Goal: Information Seeking & Learning: Learn about a topic

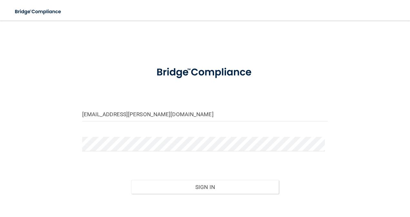
click at [134, 118] on input "[EMAIL_ADDRESS][PERSON_NAME][DOMAIN_NAME]" at bounding box center [205, 114] width 246 height 14
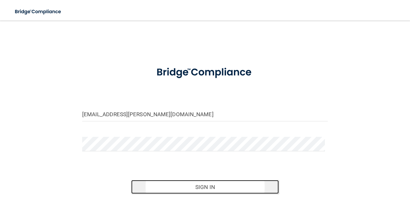
click at [172, 188] on button "Sign In" at bounding box center [205, 187] width 148 height 14
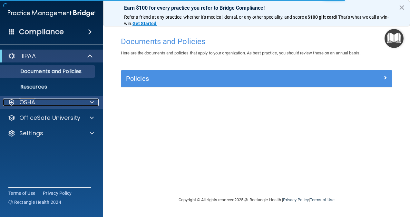
click at [47, 105] on div "OSHA" at bounding box center [43, 103] width 80 height 8
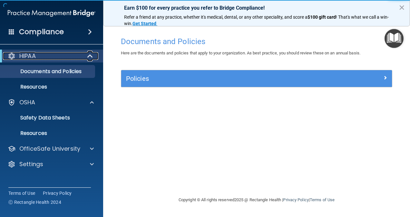
click at [61, 56] on div "HIPAA" at bounding box center [43, 56] width 80 height 8
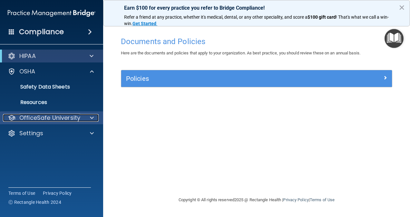
click at [39, 121] on p "OfficeSafe University" at bounding box center [49, 118] width 61 height 8
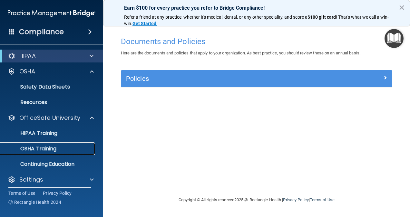
click at [51, 149] on p "OSHA Training" at bounding box center [30, 149] width 52 height 6
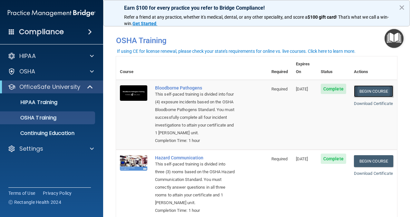
click at [361, 88] on link "Begin Course" at bounding box center [373, 91] width 39 height 12
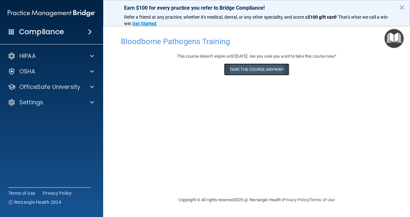
click at [253, 70] on button "Take the course anyway!" at bounding box center [256, 69] width 65 height 12
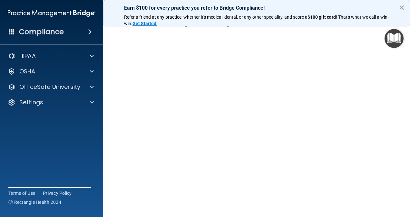
scroll to position [22, 0]
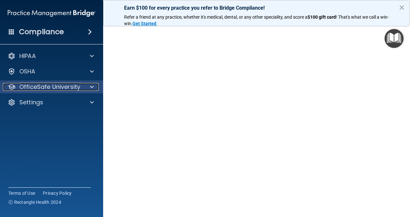
click at [26, 90] on p "OfficeSafe University" at bounding box center [49, 87] width 61 height 8
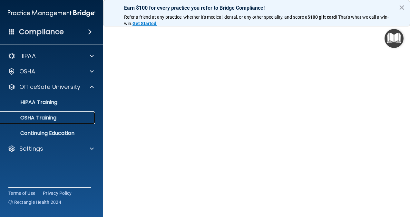
click at [35, 116] on p "OSHA Training" at bounding box center [30, 118] width 52 height 6
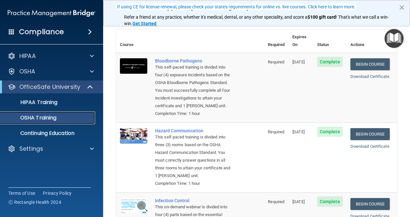
scroll to position [49, 0]
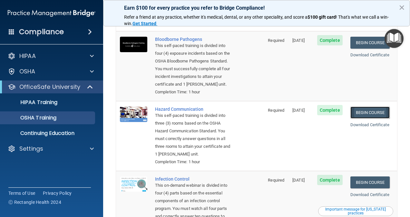
click at [374, 115] on link "Begin Course" at bounding box center [369, 113] width 39 height 12
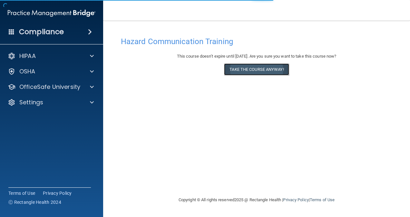
click at [259, 70] on button "Take the course anyway!" at bounding box center [256, 69] width 65 height 12
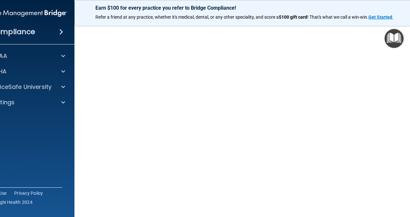
scroll to position [25, 0]
click at [398, 44] on img "Open Resource Center" at bounding box center [393, 38] width 19 height 19
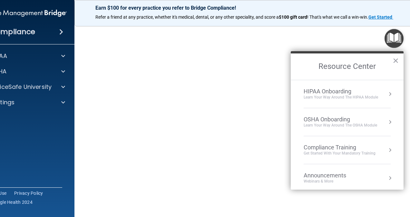
click at [345, 123] on div "Learn your way around the OSHA module" at bounding box center [339, 125] width 73 height 5
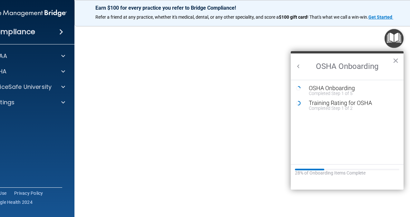
scroll to position [0, 0]
drag, startPoint x: 294, startPoint y: 110, endPoint x: 26, endPoint y: 144, distance: 269.6
click at [26, 144] on div "Compliance HIPAA Documents and Policies Report an Incident Business Associates …" at bounding box center [22, 108] width 103 height 217
click at [35, 92] on div "OfficeSafe University" at bounding box center [22, 87] width 103 height 13
click at [64, 86] on div at bounding box center [62, 87] width 16 height 8
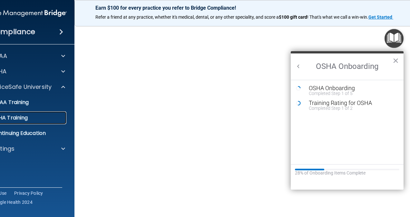
click at [50, 120] on div "OSHA Training" at bounding box center [20, 118] width 88 height 6
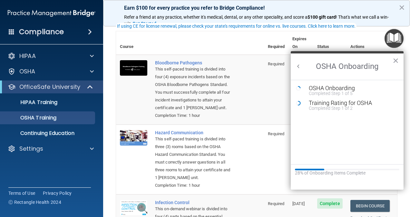
click at [105, 131] on main "You have a course that has expired or is incomplete. Please complete the course…" at bounding box center [256, 119] width 307 height 197
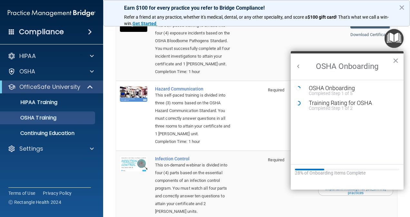
scroll to position [70, 0]
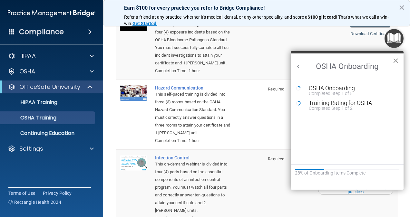
click at [397, 57] on button "×" at bounding box center [395, 60] width 6 height 10
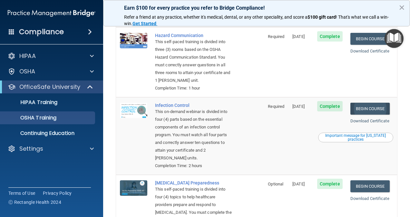
scroll to position [192, 0]
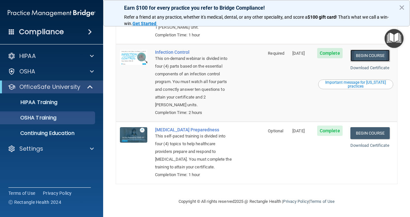
click at [364, 50] on link "Begin Course" at bounding box center [369, 56] width 39 height 12
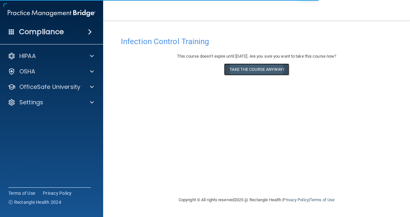
click at [242, 68] on button "Take the course anyway!" at bounding box center [256, 69] width 65 height 12
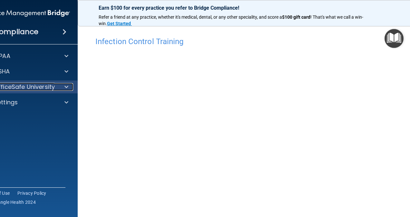
click at [34, 85] on p "OfficeSafe University" at bounding box center [24, 87] width 61 height 8
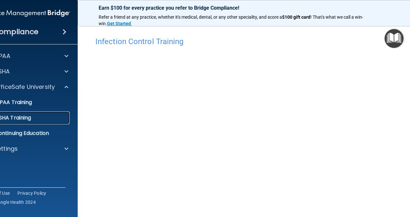
click at [34, 120] on div "OSHA Training" at bounding box center [23, 118] width 88 height 6
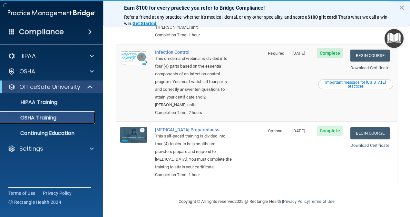
scroll to position [186, 0]
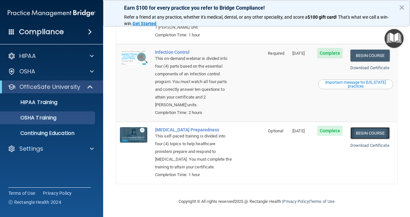
click at [360, 127] on link "Begin Course" at bounding box center [369, 133] width 39 height 12
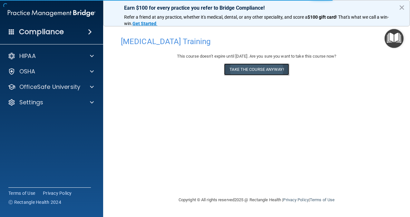
click at [238, 72] on button "Take the course anyway!" at bounding box center [256, 69] width 65 height 12
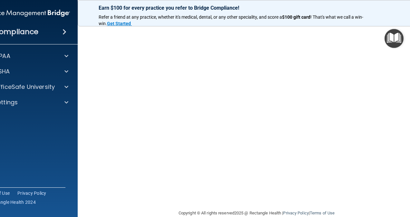
scroll to position [10, 0]
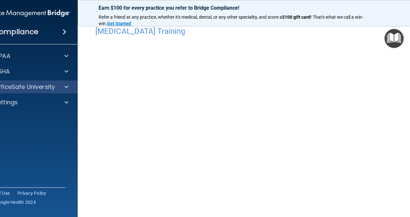
click at [30, 91] on div "OfficeSafe University" at bounding box center [26, 87] width 103 height 13
click at [32, 89] on p "OfficeSafe University" at bounding box center [24, 87] width 61 height 8
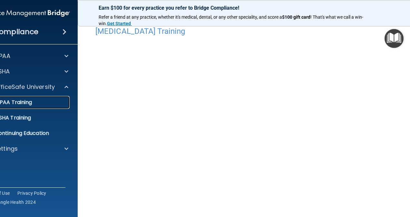
click at [34, 100] on div "HIPAA Training" at bounding box center [23, 102] width 88 height 6
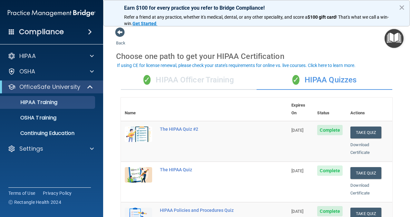
click at [358, 127] on button "Take Quiz" at bounding box center [365, 133] width 31 height 12
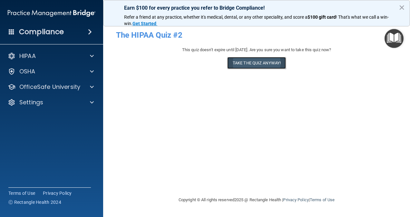
click at [260, 59] on button "Take the quiz anyway!" at bounding box center [256, 63] width 59 height 12
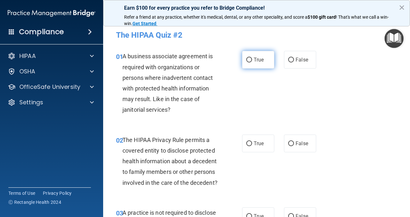
click at [255, 61] on span "True" at bounding box center [259, 60] width 10 height 6
click at [252, 61] on input "True" at bounding box center [249, 60] width 6 height 5
radio input "true"
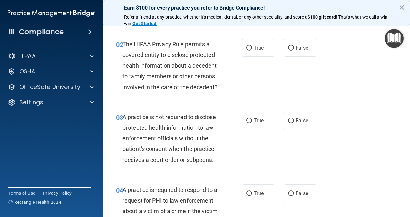
scroll to position [99, 0]
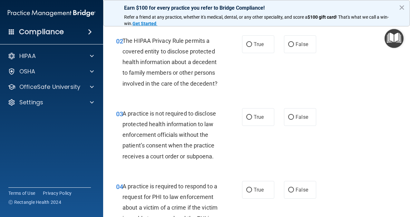
click at [145, 67] on div "The HIPAA Privacy Rule permits a covered entity to disclose protected health in…" at bounding box center [173, 61] width 102 height 53
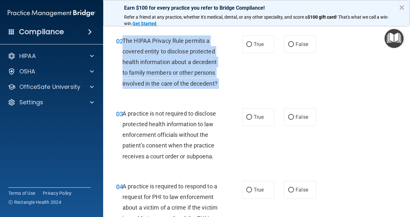
click at [145, 67] on div "The HIPAA Privacy Rule permits a covered entity to disclose protected health in…" at bounding box center [173, 61] width 102 height 53
click at [168, 67] on div "The HIPAA Privacy Rule permits a covered entity to disclose protected health in…" at bounding box center [173, 61] width 102 height 53
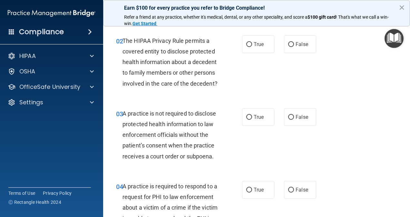
click at [168, 67] on div "The HIPAA Privacy Rule permits a covered entity to disclose protected health in…" at bounding box center [173, 61] width 102 height 53
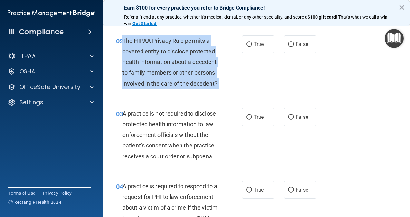
click at [168, 67] on div "The HIPAA Privacy Rule permits a covered entity to disclose protected health in…" at bounding box center [173, 61] width 102 height 53
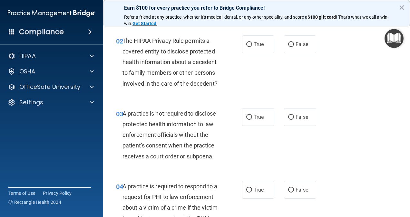
click at [175, 63] on span "The HIPAA Privacy Rule permits a covered entity to disclose protected health in…" at bounding box center [169, 62] width 95 height 50
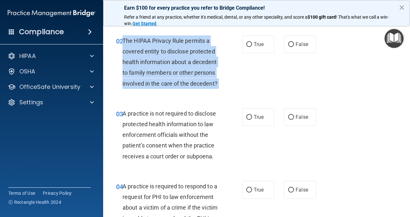
click at [175, 63] on span "The HIPAA Privacy Rule permits a covered entity to disclose protected health in…" at bounding box center [169, 62] width 95 height 50
copy ng-form "The HIPAA Privacy Rule permits a covered entity to disclose protected health in…"
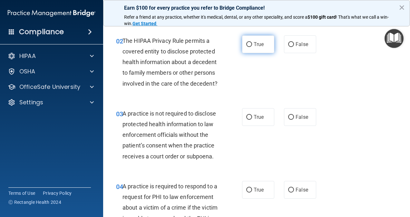
click at [260, 42] on span "True" at bounding box center [259, 44] width 10 height 6
click at [252, 42] on input "True" at bounding box center [249, 44] width 6 height 5
radio input "true"
click at [172, 129] on div "A practice is not required to disclose protected health information to law enfo…" at bounding box center [173, 134] width 102 height 53
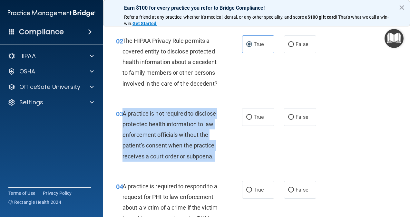
click at [172, 129] on div "A practice is not required to disclose protected health information to law enfo…" at bounding box center [173, 134] width 102 height 53
copy ng-form "A practice is not required to disclose protected health information to law enfo…"
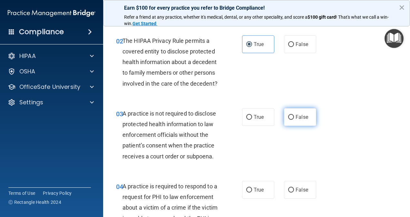
click at [295, 120] on span "False" at bounding box center [301, 117] width 13 height 6
click at [293, 120] on input "False" at bounding box center [291, 117] width 6 height 5
radio input "true"
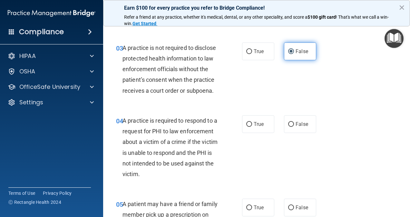
scroll to position [166, 0]
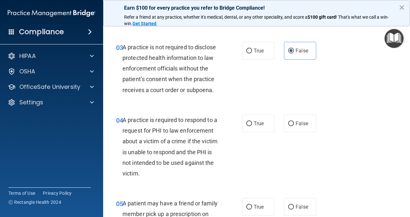
click at [175, 152] on span "A practice is required to respond to a request for PHI to law enforcement about…" at bounding box center [169, 147] width 95 height 60
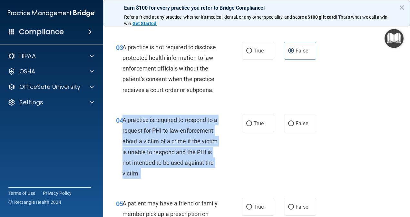
click at [175, 152] on span "A practice is required to respond to a request for PHI to law enforcement about…" at bounding box center [169, 147] width 95 height 60
copy ng-form "A practice is required to respond to a request for PHI to law enforcement about…"
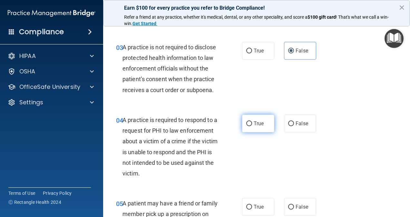
click at [248, 126] on label "True" at bounding box center [258, 124] width 32 height 18
click at [248, 126] on input "True" at bounding box center [249, 123] width 6 height 5
radio input "true"
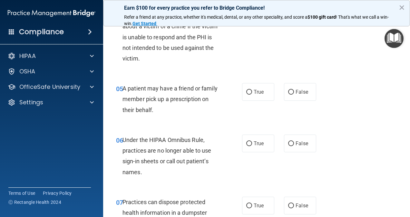
click at [181, 115] on div "A patient may have a friend or family member pick up a prescription on their be…" at bounding box center [173, 99] width 102 height 32
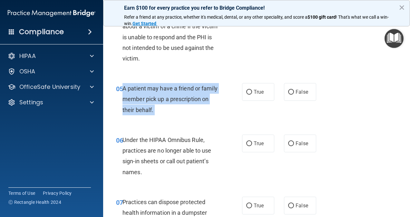
click at [181, 115] on div "A patient may have a friend or family member pick up a prescription on their be…" at bounding box center [173, 99] width 102 height 32
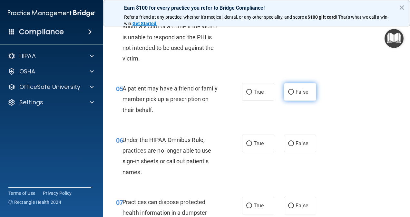
click at [284, 101] on label "False" at bounding box center [300, 92] width 32 height 18
click at [288, 95] on input "False" at bounding box center [291, 92] width 6 height 5
radio input "true"
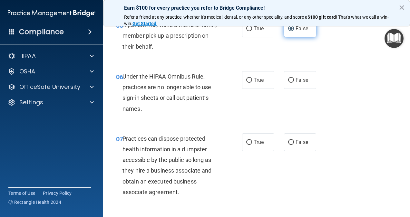
scroll to position [345, 0]
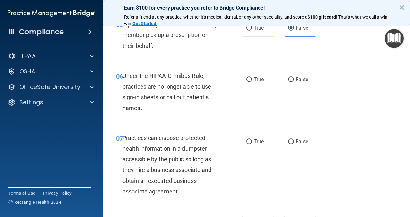
click at [175, 96] on span "Under the HIPAA Omnibus Rule, practices are no longer able to use sign-in sheet…" at bounding box center [166, 91] width 89 height 39
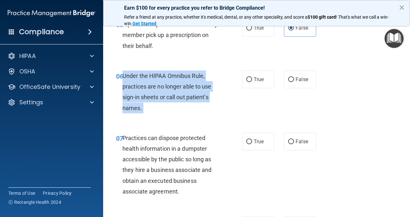
click at [175, 96] on span "Under the HIPAA Omnibus Rule, practices are no longer able to use sign-in sheet…" at bounding box center [166, 91] width 89 height 39
copy ng-form "Under the HIPAA Omnibus Rule, practices are no longer able to use sign-in sheet…"
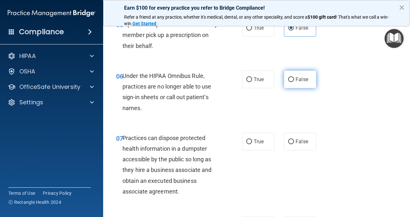
click at [291, 86] on label "False" at bounding box center [300, 80] width 32 height 18
click at [291, 82] on input "False" at bounding box center [291, 79] width 6 height 5
radio input "true"
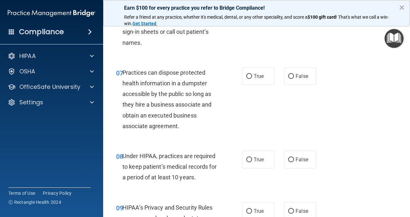
scroll to position [412, 0]
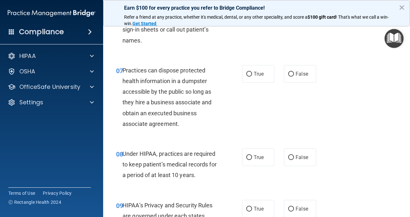
click at [168, 102] on span "Practices can dispose protected health information in a dumpster accessible by …" at bounding box center [166, 97] width 89 height 60
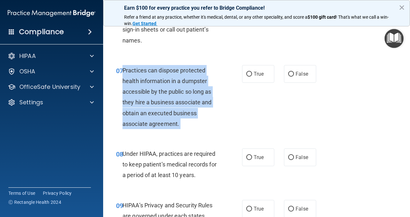
click at [168, 102] on span "Practices can dispose protected health information in a dumpster accessible by …" at bounding box center [166, 97] width 89 height 60
copy ng-form "Practices can dispose protected health information in a dumpster accessible by …"
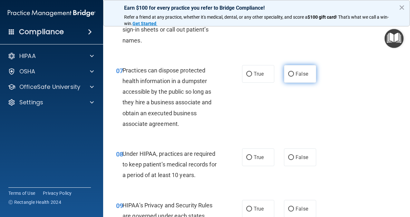
click at [296, 77] on span "False" at bounding box center [301, 74] width 13 height 6
click at [294, 77] on input "False" at bounding box center [291, 74] width 6 height 5
radio input "true"
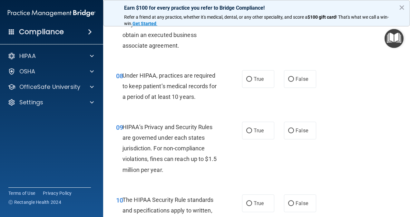
scroll to position [491, 0]
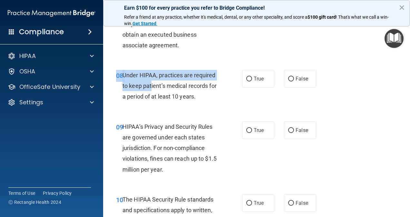
drag, startPoint x: 151, startPoint y: 120, endPoint x: 151, endPoint y: 96, distance: 24.8
click at [151, 96] on div "08 Under HIPAA, practices are required to keep patient’s medical records for a …" at bounding box center [256, 88] width 291 height 52
click at [151, 96] on span "Under HIPAA, practices are required to keep patient’s medical records for a per…" at bounding box center [169, 86] width 94 height 28
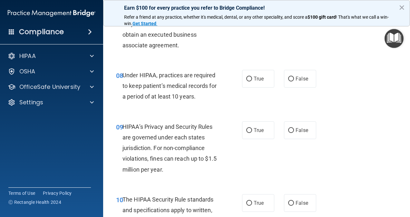
click at [157, 100] on span "Under HIPAA, practices are required to keep patient’s medical records for a per…" at bounding box center [169, 86] width 94 height 28
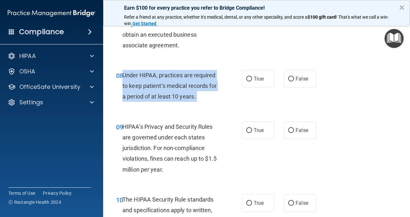
click at [157, 100] on span "Under HIPAA, practices are required to keep patient’s medical records for a per…" at bounding box center [169, 86] width 94 height 28
copy ng-form "Under HIPAA, practices are required to keep patient’s medical records for a per…"
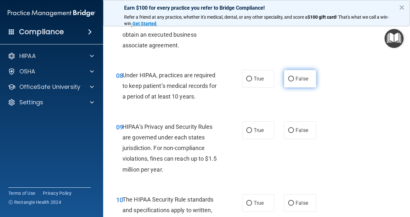
click at [297, 82] on span "False" at bounding box center [301, 79] width 13 height 6
click at [294, 82] on input "False" at bounding box center [291, 79] width 6 height 5
radio input "true"
click at [181, 151] on div "HIPAA’s Privacy and Security Rules are governed under each states jurisdiction.…" at bounding box center [173, 147] width 102 height 53
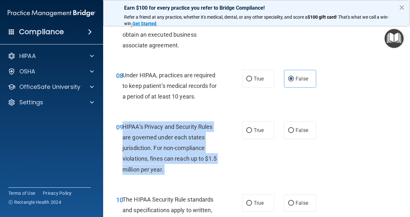
click at [181, 151] on div "HIPAA’s Privacy and Security Rules are governed under each states jurisdiction.…" at bounding box center [173, 147] width 102 height 53
copy ng-form "HIPAA’s Privacy and Security Rules are governed under each states jurisdiction.…"
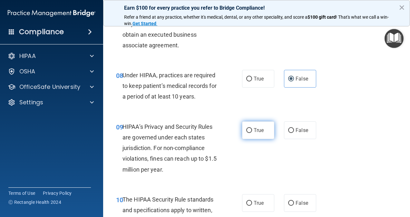
click at [242, 138] on label "True" at bounding box center [258, 130] width 32 height 18
click at [246, 133] on input "True" at bounding box center [249, 130] width 6 height 5
radio input "true"
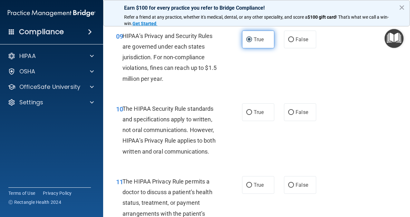
scroll to position [582, 0]
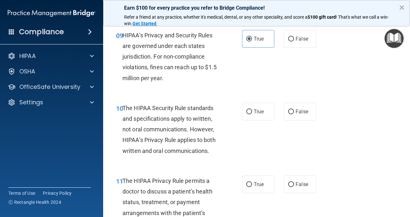
click at [179, 134] on div "The HIPAA Security Rule standards and specifications apply to written, not oral…" at bounding box center [173, 129] width 102 height 53
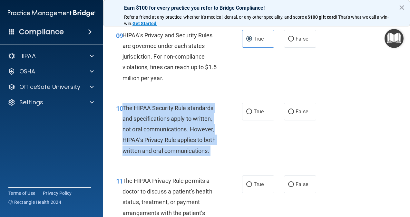
click at [179, 134] on div "The HIPAA Security Rule standards and specifications apply to written, not oral…" at bounding box center [173, 129] width 102 height 53
copy ng-form "The HIPAA Security Rule standards and specifications apply to written, not oral…"
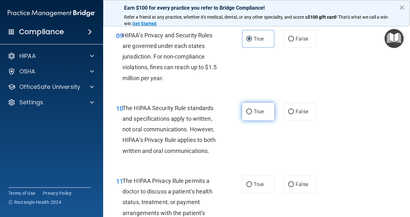
click at [260, 120] on label "True" at bounding box center [258, 112] width 32 height 18
click at [252, 114] on input "True" at bounding box center [249, 112] width 6 height 5
radio input "true"
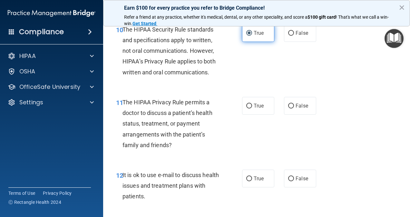
scroll to position [662, 0]
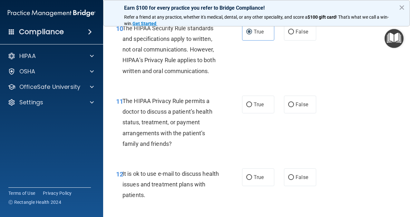
click at [153, 110] on span "The HIPAA Privacy Rule permits a doctor to discuss a patient’s health status, t…" at bounding box center [167, 123] width 90 height 50
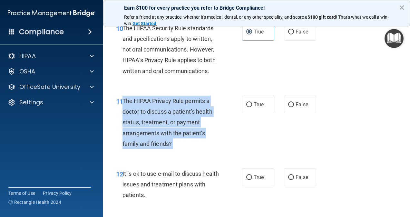
click at [153, 110] on span "The HIPAA Privacy Rule permits a doctor to discuss a patient’s health status, t…" at bounding box center [167, 123] width 90 height 50
copy ng-form "The HIPAA Privacy Rule permits a doctor to discuss a patient’s health status, t…"
click at [247, 107] on input "True" at bounding box center [249, 104] width 6 height 5
radio input "true"
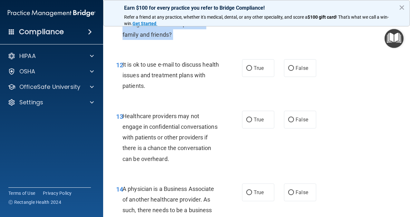
scroll to position [772, 0]
drag, startPoint x: 159, startPoint y: 99, endPoint x: 157, endPoint y: 96, distance: 3.5
click at [157, 91] on div "It is ok to use e-mail to discuss health issues and treatment plans with patien…" at bounding box center [173, 75] width 102 height 32
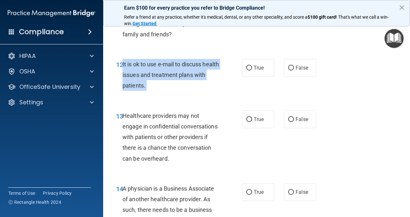
click at [157, 91] on div "It is ok to use e-mail to discuss health issues and treatment plans with patien…" at bounding box center [173, 75] width 102 height 32
copy ng-form "It is ok to use e-mail to discuss health issues and treatment plans with patien…"
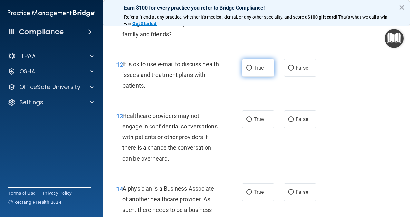
click at [255, 71] on span "True" at bounding box center [259, 68] width 10 height 6
click at [252, 71] on input "True" at bounding box center [249, 68] width 6 height 5
radio input "true"
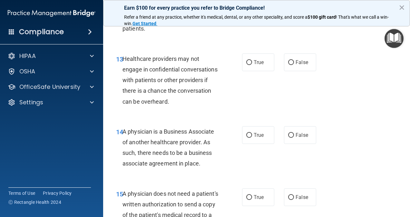
scroll to position [830, 0]
click at [168, 78] on span "Healthcare providers may not engage in confidential conversations with patients…" at bounding box center [169, 80] width 95 height 50
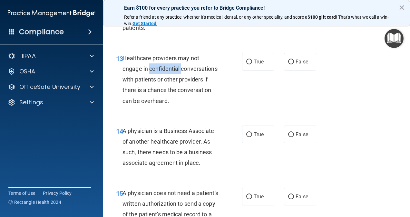
click at [168, 78] on span "Healthcare providers may not engage in confidential conversations with patients…" at bounding box center [169, 80] width 95 height 50
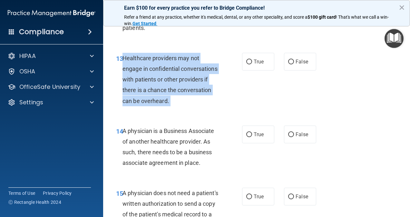
click at [168, 78] on span "Healthcare providers may not engage in confidential conversations with patients…" at bounding box center [169, 80] width 95 height 50
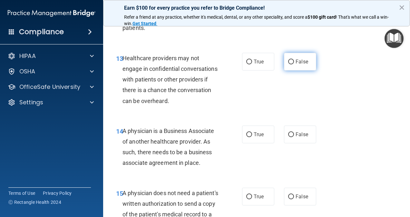
click at [305, 71] on label "False" at bounding box center [300, 62] width 32 height 18
click at [294, 64] on input "False" at bounding box center [291, 62] width 6 height 5
radio input "true"
click at [194, 147] on div "A physician is a Business Associate of another healthcare provider. As such, th…" at bounding box center [173, 147] width 102 height 43
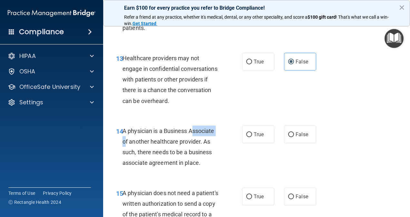
click at [194, 147] on div "A physician is a Business Associate of another healthcare provider. As such, th…" at bounding box center [173, 147] width 102 height 43
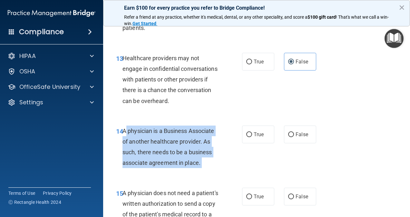
click at [194, 147] on div "A physician is a Business Associate of another healthcare provider. As such, th…" at bounding box center [173, 147] width 102 height 43
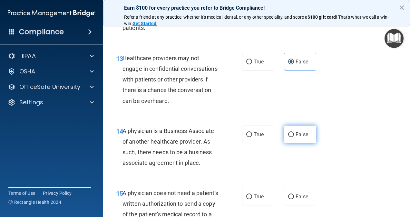
click at [295, 138] on span "False" at bounding box center [301, 134] width 13 height 6
click at [293, 137] on input "False" at bounding box center [291, 134] width 6 height 5
radio input "true"
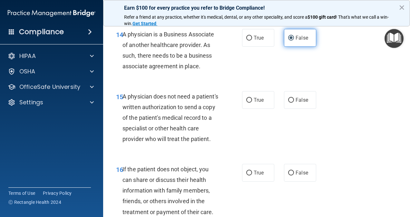
scroll to position [935, 0]
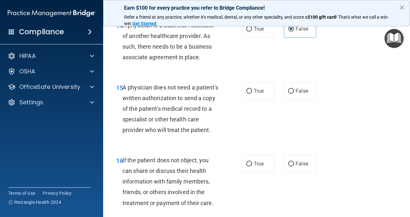
click at [171, 123] on div "A physician does not need a patient's written authorization to send a copy of t…" at bounding box center [173, 108] width 102 height 53
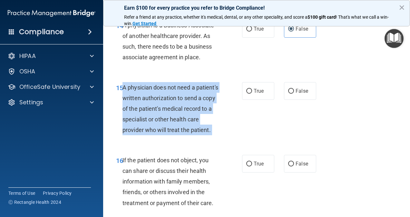
click at [171, 123] on div "A physician does not need a patient's written authorization to send a copy of t…" at bounding box center [173, 108] width 102 height 53
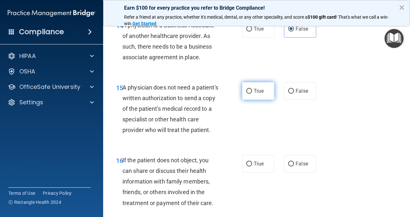
click at [255, 94] on span "True" at bounding box center [259, 91] width 10 height 6
click at [252, 94] on input "True" at bounding box center [249, 91] width 6 height 5
radio input "true"
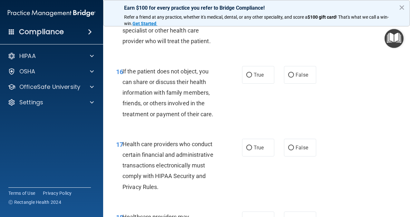
scroll to position [1026, 0]
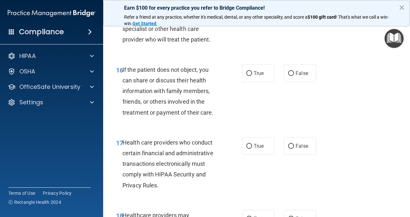
click at [173, 95] on div "If the patient does not object, you can share or discuss their health informati…" at bounding box center [173, 90] width 102 height 53
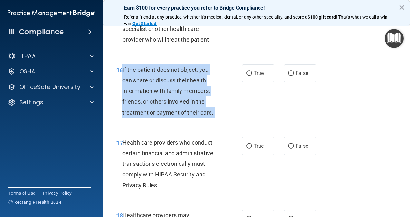
click at [173, 95] on div "If the patient does not object, you can share or discuss their health informati…" at bounding box center [173, 90] width 102 height 53
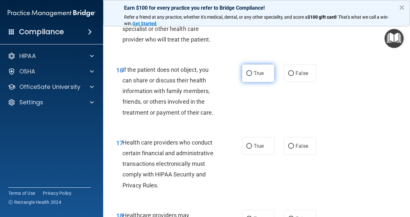
click at [260, 76] on span "True" at bounding box center [259, 73] width 10 height 6
click at [252, 76] on input "True" at bounding box center [249, 73] width 6 height 5
radio input "true"
click at [164, 101] on span "If the patient does not object, you can share or discuss their health informati…" at bounding box center [167, 91] width 91 height 50
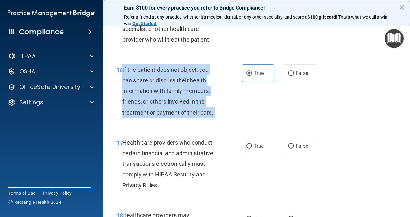
click at [164, 101] on span "If the patient does not object, you can share or discuss their health informati…" at bounding box center [167, 91] width 91 height 50
click at [182, 91] on span "If the patient does not object, you can share or discuss their health informati…" at bounding box center [167, 91] width 91 height 50
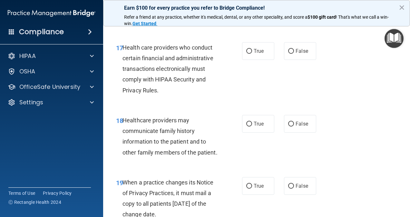
scroll to position [1123, 0]
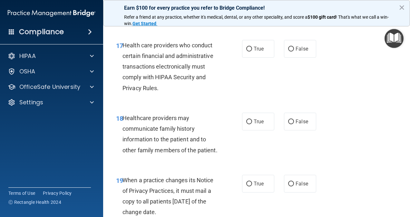
click at [163, 88] on span "Health care providers who conduct certain financial and administrative transact…" at bounding box center [167, 67] width 91 height 50
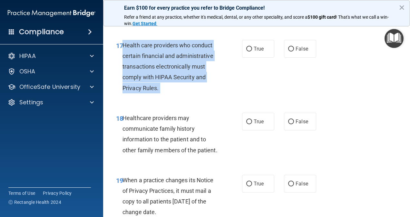
click at [163, 88] on span "Health care providers who conduct certain financial and administrative transact…" at bounding box center [167, 67] width 91 height 50
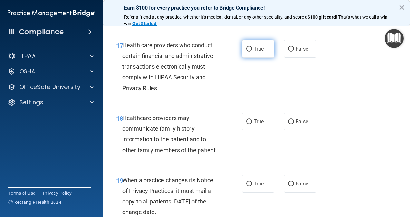
click at [260, 58] on label "True" at bounding box center [258, 49] width 32 height 18
click at [252, 52] on input "True" at bounding box center [249, 49] width 6 height 5
radio input "true"
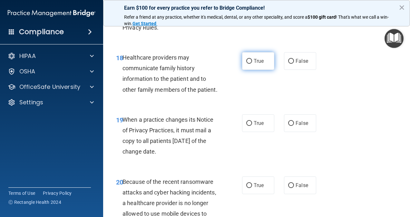
scroll to position [1189, 0]
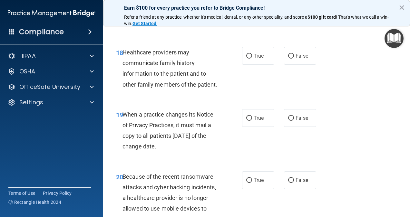
click at [155, 88] on span "Healthcare providers may communicate family history information to the patient …" at bounding box center [169, 68] width 95 height 39
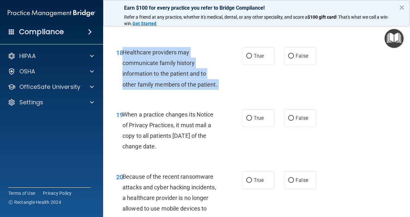
click at [155, 88] on span "Healthcare providers may communicate family history information to the patient …" at bounding box center [169, 68] width 95 height 39
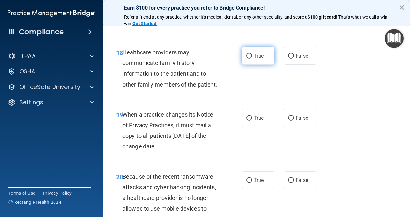
click at [261, 65] on label "True" at bounding box center [258, 56] width 32 height 18
click at [252, 59] on input "True" at bounding box center [249, 56] width 6 height 5
radio input "true"
click at [186, 150] on span "When a practice changes its Notice of Privacy Practices, it must mail a copy to…" at bounding box center [167, 130] width 91 height 39
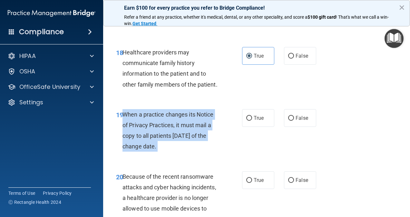
click at [186, 150] on span "When a practice changes its Notice of Privacy Practices, it must mail a copy to…" at bounding box center [167, 130] width 91 height 39
click at [190, 146] on span "When a practice changes its Notice of Privacy Practices, it must mail a copy to…" at bounding box center [167, 130] width 91 height 39
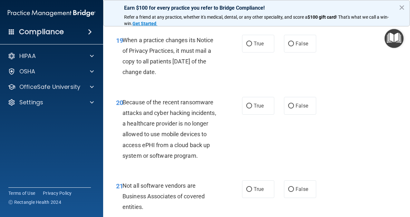
scroll to position [1265, 0]
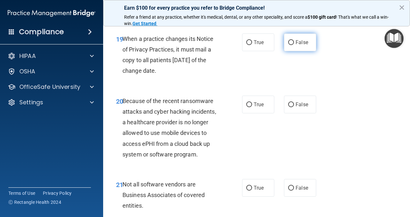
click at [295, 45] on span "False" at bounding box center [301, 42] width 13 height 6
click at [293, 45] on input "False" at bounding box center [291, 42] width 6 height 5
radio input "true"
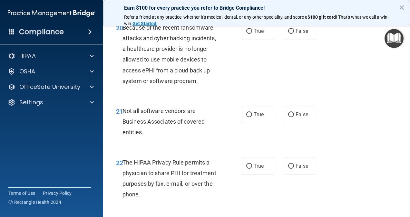
scroll to position [1339, 0]
click at [176, 84] on span "Because of the recent ransomware attacks and cyber hacking incidents, a healthc…" at bounding box center [169, 54] width 94 height 60
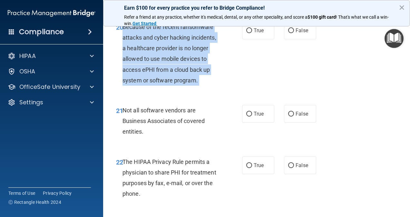
click at [176, 84] on span "Because of the recent ransomware attacks and cyber hacking incidents, a healthc…" at bounding box center [169, 54] width 94 height 60
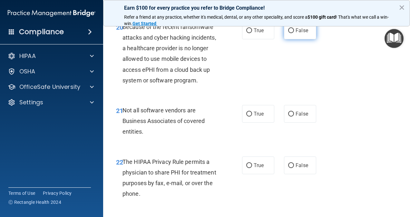
click at [290, 39] on label "False" at bounding box center [300, 31] width 32 height 18
click at [290, 33] on input "False" at bounding box center [291, 30] width 6 height 5
radio input "true"
click at [156, 135] on span "Not all software vendors are Business Associates of covered entities." at bounding box center [163, 121] width 82 height 28
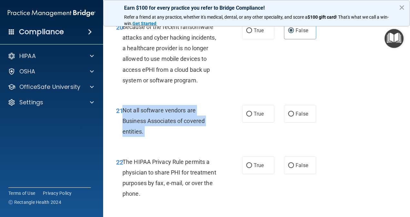
click at [156, 135] on span "Not all software vendors are Business Associates of covered entities." at bounding box center [163, 121] width 82 height 28
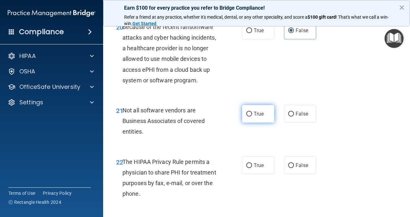
click at [246, 123] on label "True" at bounding box center [258, 114] width 32 height 18
click at [246, 117] on input "True" at bounding box center [249, 114] width 6 height 5
radio input "true"
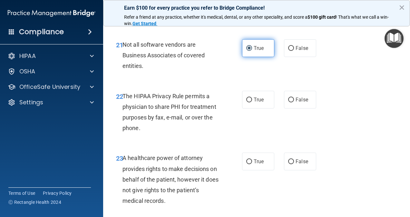
scroll to position [1406, 0]
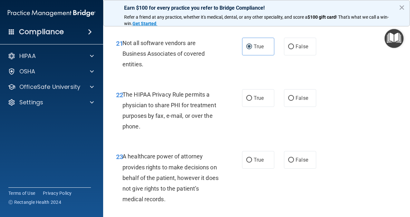
click at [155, 130] on span "The HIPAA Privacy Rule permits a physician to share PHI for treatment purposes …" at bounding box center [169, 110] width 94 height 39
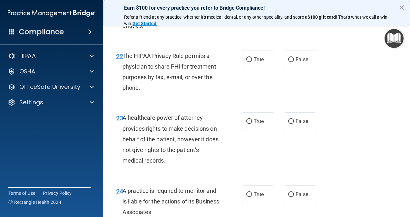
scroll to position [1450, 0]
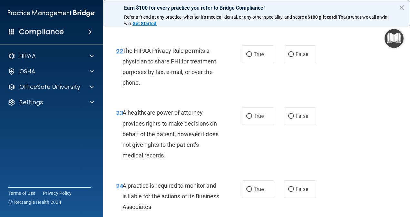
click at [172, 86] on span "The HIPAA Privacy Rule permits a physician to share PHI for treatment purposes …" at bounding box center [169, 66] width 94 height 39
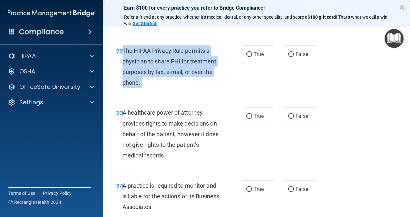
click at [172, 86] on span "The HIPAA Privacy Rule permits a physician to share PHI for treatment purposes …" at bounding box center [169, 66] width 94 height 39
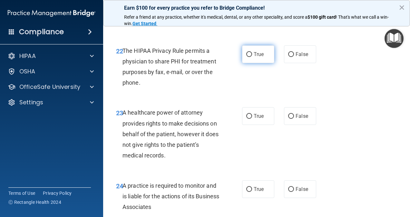
click at [260, 57] on span "True" at bounding box center [259, 54] width 10 height 6
click at [252, 57] on input "True" at bounding box center [249, 54] width 6 height 5
radio input "true"
click at [167, 86] on span "The HIPAA Privacy Rule permits a physician to share PHI for treatment purposes …" at bounding box center [169, 66] width 94 height 39
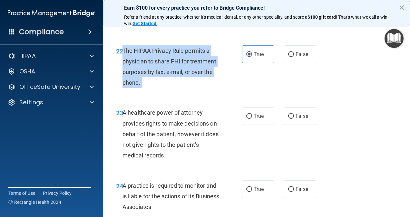
click at [167, 86] on span "The HIPAA Privacy Rule permits a physician to share PHI for treatment purposes …" at bounding box center [169, 66] width 94 height 39
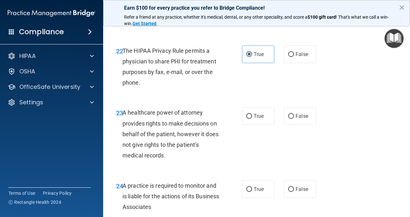
click at [112, 164] on div "23 A healthcare power of attorney provides rights to make decisions on behalf o…" at bounding box center [178, 135] width 145 height 57
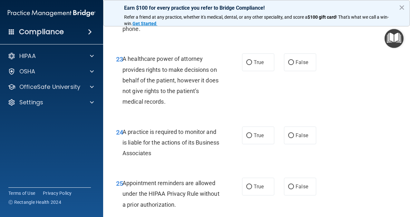
scroll to position [1504, 0]
click at [145, 105] on span "A healthcare power of attorney provides rights to make decisions on behalf of t…" at bounding box center [170, 80] width 96 height 50
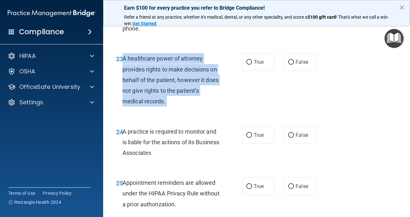
click at [145, 105] on span "A healthcare power of attorney provides rights to make decisions on behalf of t…" at bounding box center [170, 80] width 96 height 50
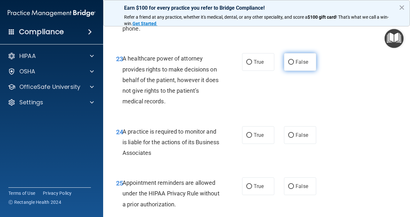
click at [300, 65] on span "False" at bounding box center [301, 62] width 13 height 6
click at [294, 65] on input "False" at bounding box center [291, 62] width 6 height 5
radio input "true"
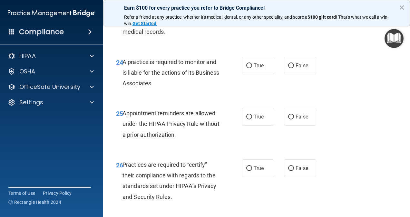
scroll to position [1580, 0]
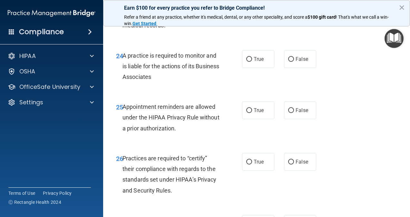
click at [159, 80] on span "A practice is required to monitor and is liable for the actions of its Business…" at bounding box center [170, 66] width 97 height 28
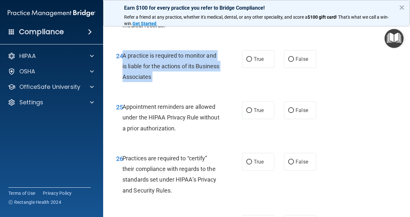
click at [159, 80] on span "A practice is required to monitor and is liable for the actions of its Business…" at bounding box center [170, 66] width 97 height 28
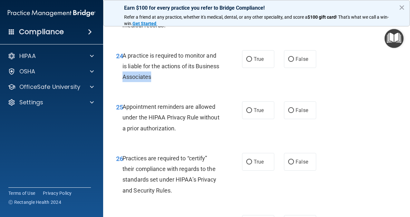
click at [159, 80] on span "A practice is required to monitor and is liable for the actions of its Business…" at bounding box center [170, 66] width 97 height 28
click at [249, 68] on label "True" at bounding box center [258, 59] width 32 height 18
click at [249, 62] on input "True" at bounding box center [249, 59] width 6 height 5
radio input "true"
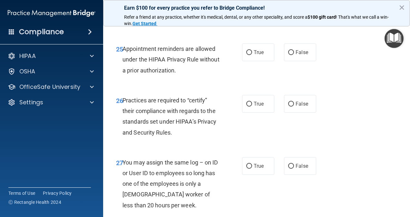
scroll to position [1638, 0]
click at [249, 61] on label "True" at bounding box center [258, 52] width 32 height 18
click at [249, 55] on input "True" at bounding box center [249, 52] width 6 height 5
radio input "true"
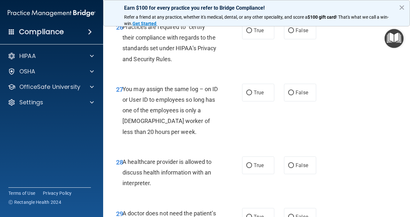
scroll to position [1712, 0]
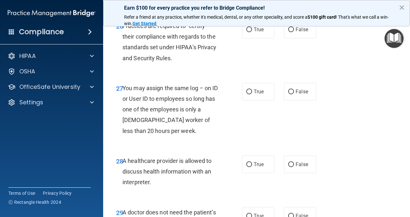
click at [159, 62] on span "Practices are required to “certify” their compliance with regards to the standa…" at bounding box center [169, 42] width 94 height 39
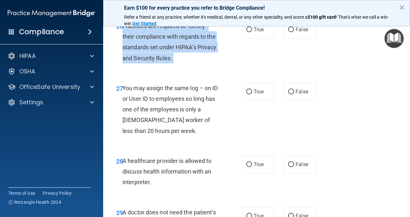
click at [159, 62] on span "Practices are required to “certify” their compliance with regards to the standa…" at bounding box center [169, 42] width 94 height 39
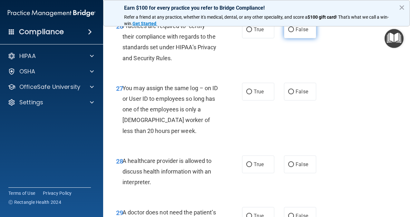
click at [295, 33] on span "False" at bounding box center [301, 29] width 13 height 6
click at [294, 32] on input "False" at bounding box center [291, 29] width 6 height 5
radio input "true"
click at [143, 117] on span "You may assign the same log – on ID or User ID to employees so long has one of …" at bounding box center [170, 110] width 96 height 50
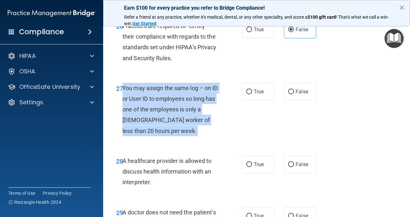
click at [143, 117] on span "You may assign the same log – on ID or User ID to employees so long has one of …" at bounding box center [170, 110] width 96 height 50
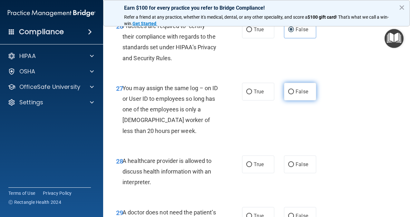
click at [290, 94] on input "False" at bounding box center [291, 92] width 6 height 5
radio input "true"
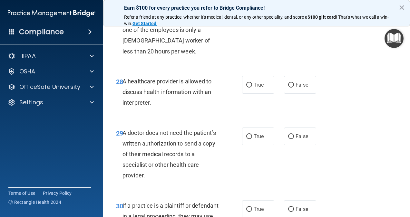
scroll to position [1807, 0]
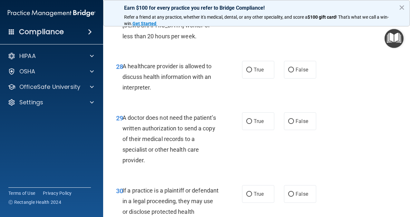
click at [179, 93] on div "A healthcare provider is allowed to discuss health information with an interpre…" at bounding box center [173, 77] width 102 height 32
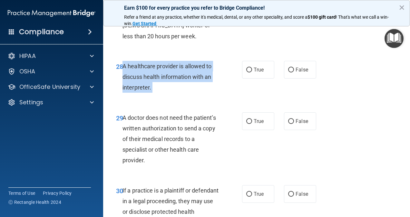
click at [179, 93] on div "A healthcare provider is allowed to discuss health information with an interpre…" at bounding box center [173, 77] width 102 height 32
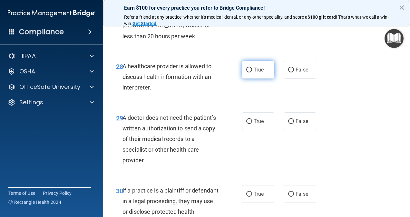
click at [255, 73] on span "True" at bounding box center [259, 70] width 10 height 6
click at [252, 72] on input "True" at bounding box center [249, 70] width 6 height 5
radio input "true"
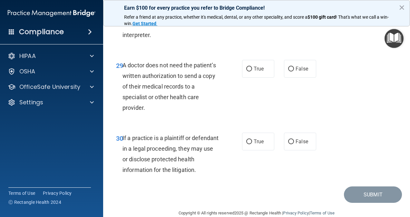
scroll to position [1860, 0]
click at [183, 102] on div "A doctor does not need the patient’s written authorization to send a copy of th…" at bounding box center [173, 86] width 102 height 53
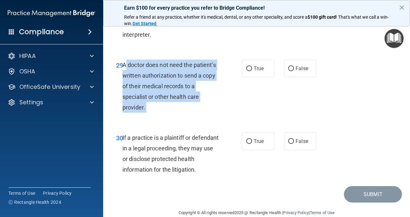
click at [183, 102] on div "A doctor does not need the patient’s written authorization to send a copy of th…" at bounding box center [173, 86] width 102 height 53
drag, startPoint x: 183, startPoint y: 102, endPoint x: 208, endPoint y: 129, distance: 36.7
click at [208, 113] on div "A doctor does not need the patient’s written authorization to send a copy of th…" at bounding box center [173, 86] width 102 height 53
click at [246, 71] on input "True" at bounding box center [249, 68] width 6 height 5
radio input "true"
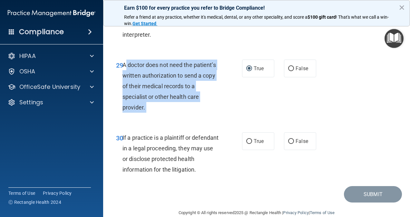
click at [225, 116] on div "29 A doctor does not need the patient’s written authorization to send a copy of…" at bounding box center [178, 88] width 145 height 57
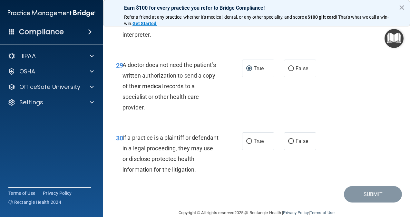
scroll to position [1903, 0]
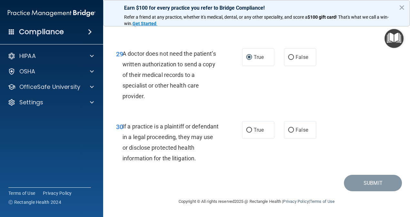
click at [161, 159] on span "If a practice is a plaintiff or defendant in a legal proceeding, they may use o…" at bounding box center [170, 142] width 96 height 39
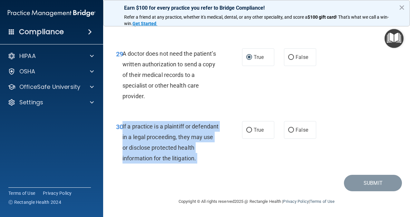
click at [161, 159] on span "If a practice is a plaintiff or defendant in a legal proceeding, they may use o…" at bounding box center [170, 142] width 96 height 39
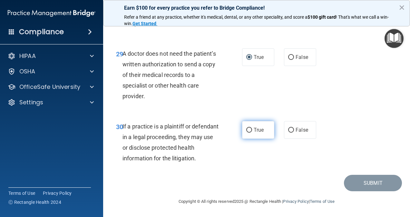
click at [243, 135] on label "True" at bounding box center [258, 130] width 32 height 18
click at [246, 133] on input "True" at bounding box center [249, 130] width 6 height 5
radio input "true"
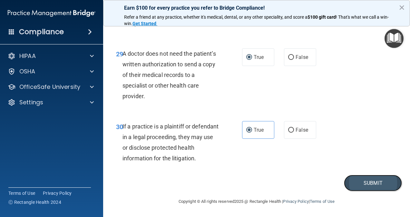
click at [364, 180] on button "Submit" at bounding box center [373, 183] width 58 height 16
click at [365, 182] on button "Submit" at bounding box center [373, 183] width 58 height 16
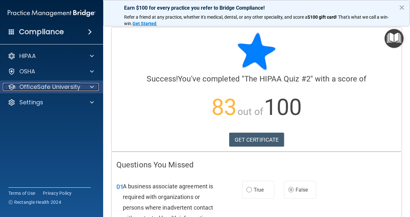
click at [19, 86] on p "OfficeSafe University" at bounding box center [49, 87] width 61 height 8
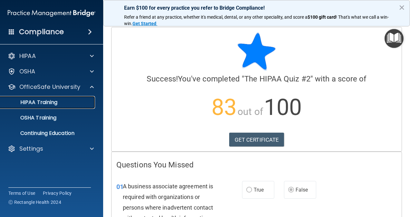
click at [42, 104] on p "HIPAA Training" at bounding box center [30, 102] width 53 height 6
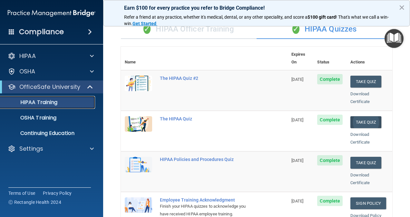
scroll to position [50, 0]
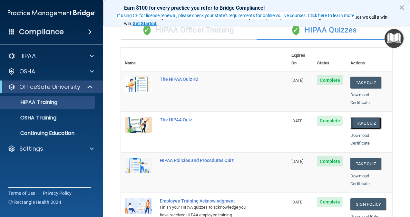
click at [358, 117] on button "Take Quiz" at bounding box center [365, 123] width 31 height 12
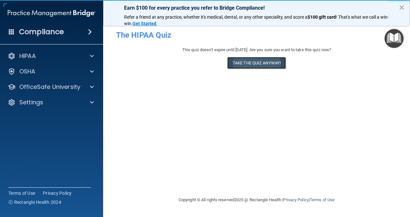
click at [254, 65] on button "Take the quiz anyway!" at bounding box center [256, 63] width 59 height 12
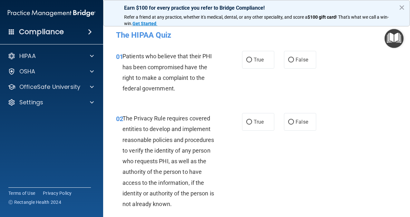
click at [168, 84] on div "Patients who believe that their PHI has been compromised have the right to make…" at bounding box center [173, 72] width 102 height 43
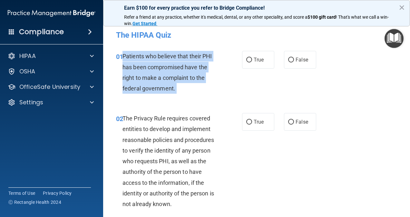
click at [168, 84] on div "Patients who believe that their PHI has been compromised have the right to make…" at bounding box center [173, 72] width 102 height 43
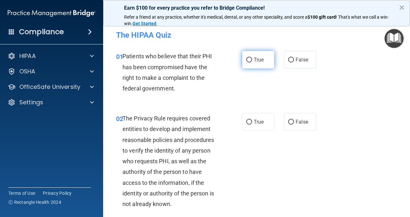
click at [249, 61] on label "True" at bounding box center [258, 60] width 32 height 18
click at [249, 61] on input "True" at bounding box center [249, 60] width 6 height 5
radio input "true"
click at [183, 148] on span "The Privacy Rule requires covered entities to develop and implement reasonable …" at bounding box center [167, 161] width 91 height 92
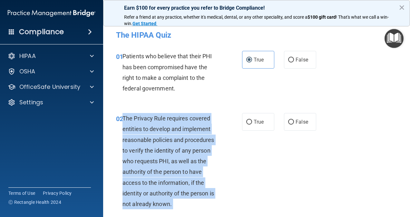
click at [183, 148] on span "The Privacy Rule requires covered entities to develop and implement reasonable …" at bounding box center [167, 161] width 91 height 92
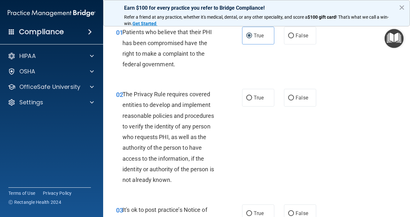
scroll to position [27, 0]
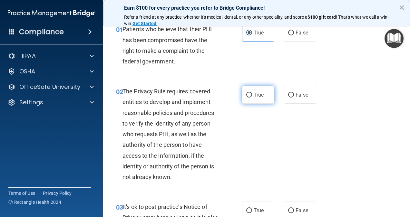
click at [249, 91] on label "True" at bounding box center [258, 95] width 32 height 18
click at [249, 93] on input "True" at bounding box center [249, 95] width 6 height 5
radio input "true"
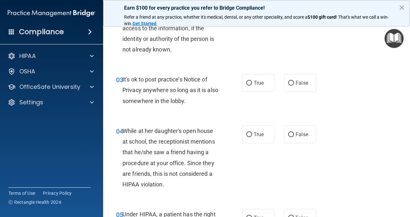
scroll to position [159, 0]
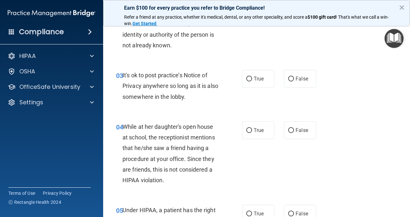
click at [183, 84] on span "It's ok to post practice’s Notice of Privacy anywhere so long as it is also som…" at bounding box center [170, 86] width 96 height 28
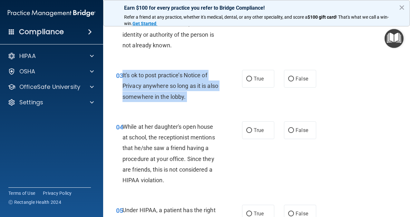
click at [183, 84] on span "It's ok to post practice’s Notice of Privacy anywhere so long as it is also som…" at bounding box center [170, 86] width 96 height 28
click at [288, 78] on input "False" at bounding box center [291, 79] width 6 height 5
radio input "true"
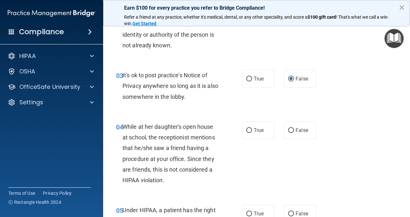
click at [203, 131] on div "While at her daughter's open house at school, the receptionist mentions that he…" at bounding box center [173, 153] width 102 height 64
click at [181, 171] on span "While at her daughter's open house at school, the receptionist mentions that he…" at bounding box center [168, 153] width 92 height 60
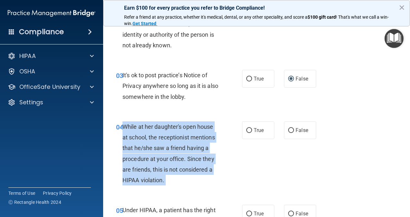
click at [181, 171] on span "While at her daughter's open house at school, the receptionist mentions that he…" at bounding box center [168, 153] width 92 height 60
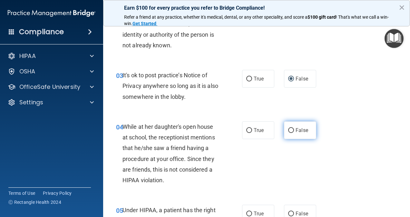
click at [295, 131] on span "False" at bounding box center [301, 130] width 13 height 6
click at [294, 131] on input "False" at bounding box center [291, 130] width 6 height 5
radio input "true"
click at [295, 131] on span "False" at bounding box center [301, 130] width 13 height 6
click at [294, 131] on input "False" at bounding box center [291, 130] width 6 height 5
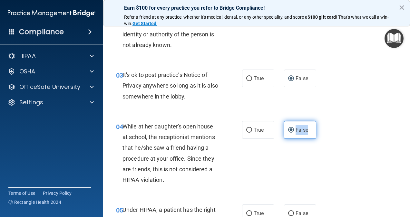
click at [295, 131] on span "False" at bounding box center [301, 130] width 13 height 6
click at [294, 131] on input "False" at bounding box center [291, 130] width 6 height 5
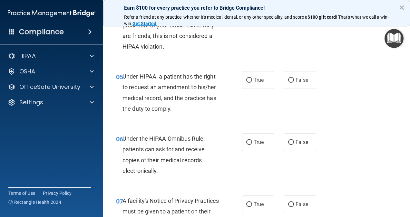
scroll to position [293, 0]
click at [176, 84] on span "Under HIPAA, a patient has the right to request an amendment to his/her medical…" at bounding box center [169, 91] width 94 height 39
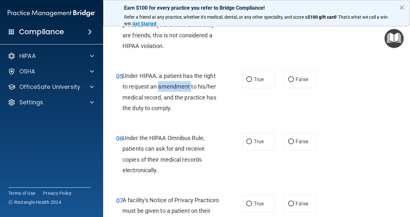
click at [176, 84] on span "Under HIPAA, a patient has the right to request an amendment to his/her medical…" at bounding box center [169, 91] width 94 height 39
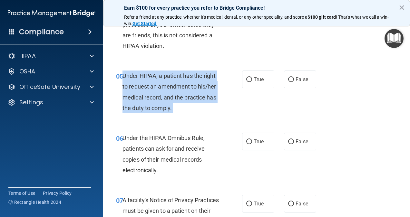
click at [176, 84] on span "Under HIPAA, a patient has the right to request an amendment to his/her medical…" at bounding box center [169, 91] width 94 height 39
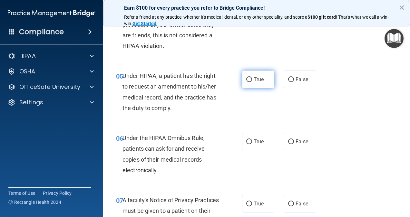
click at [269, 72] on label "True" at bounding box center [258, 80] width 32 height 18
click at [252, 77] on input "True" at bounding box center [249, 79] width 6 height 5
radio input "true"
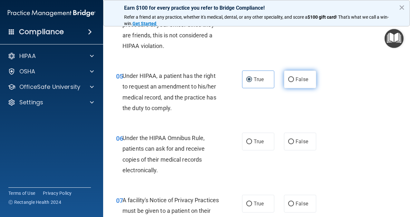
click at [300, 84] on label "False" at bounding box center [300, 80] width 32 height 18
click at [294, 82] on input "False" at bounding box center [291, 79] width 6 height 5
radio input "true"
radio input "false"
click at [178, 148] on span "Under the HIPAA Omnibus Rule, patients can ask for and receive copies of their …" at bounding box center [163, 154] width 82 height 39
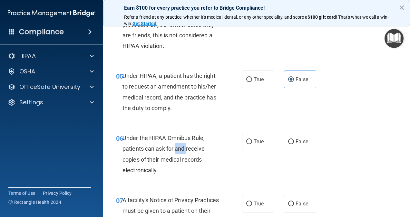
click at [178, 148] on span "Under the HIPAA Omnibus Rule, patients can ask for and receive copies of their …" at bounding box center [163, 154] width 82 height 39
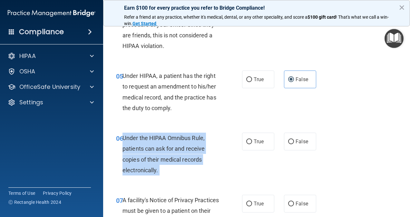
click at [178, 148] on span "Under the HIPAA Omnibus Rule, patients can ask for and receive copies of their …" at bounding box center [163, 154] width 82 height 39
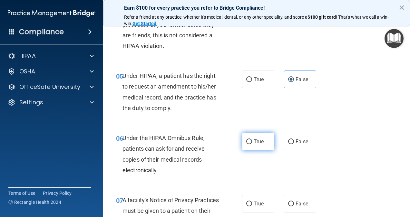
click at [254, 144] on span "True" at bounding box center [259, 142] width 10 height 6
click at [252, 144] on input "True" at bounding box center [249, 142] width 6 height 5
radio input "true"
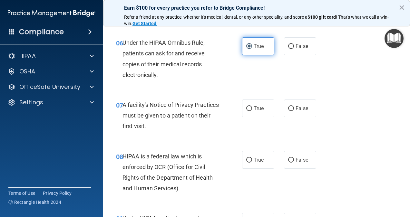
scroll to position [390, 0]
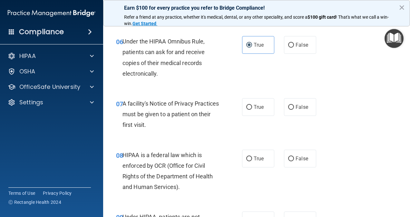
click at [173, 111] on span "A facility's Notice of Privacy Practices must be given to a patient on their fi…" at bounding box center [170, 114] width 96 height 28
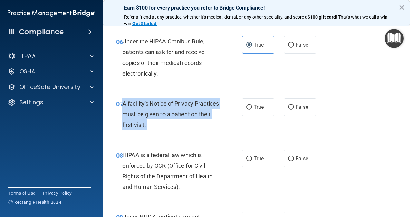
click at [173, 111] on span "A facility's Notice of Privacy Practices must be given to a patient on their fi…" at bounding box center [170, 114] width 96 height 28
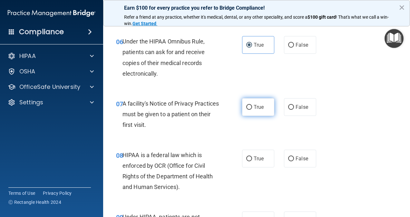
click at [246, 102] on label "True" at bounding box center [258, 107] width 32 height 18
click at [246, 105] on input "True" at bounding box center [249, 107] width 6 height 5
radio input "true"
click at [165, 162] on span "HIPAA is a federal law which is enforced by OCR (Office for Civil Rights of the…" at bounding box center [167, 171] width 90 height 39
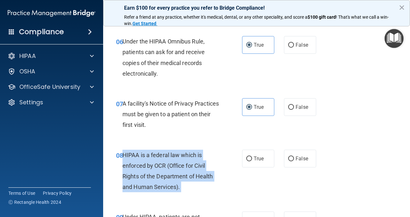
click at [165, 162] on span "HIPAA is a federal law which is enforced by OCR (Office for Civil Rights of the…" at bounding box center [167, 171] width 90 height 39
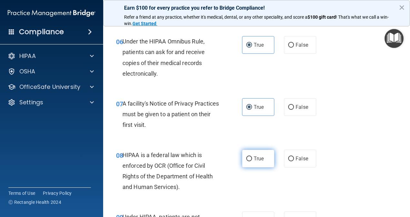
click at [259, 154] on label "True" at bounding box center [258, 159] width 32 height 18
click at [252, 157] on input "True" at bounding box center [249, 159] width 6 height 5
radio input "true"
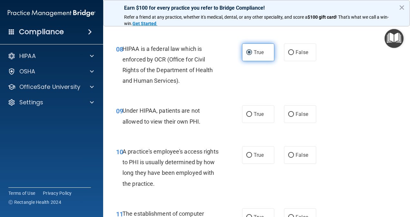
scroll to position [496, 0]
click at [173, 126] on div "Under HIPAA, patients are not allowed to view their own PHI." at bounding box center [173, 115] width 102 height 21
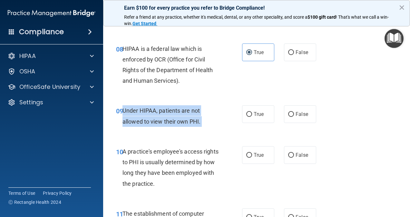
click at [173, 126] on div "Under HIPAA, patients are not allowed to view their own PHI." at bounding box center [173, 115] width 102 height 21
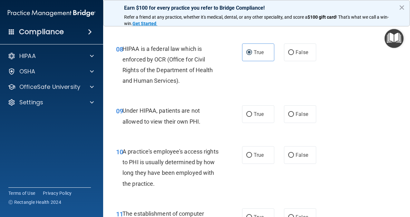
click at [173, 126] on div "Under HIPAA, patients are not allowed to view their own PHI." at bounding box center [173, 115] width 102 height 21
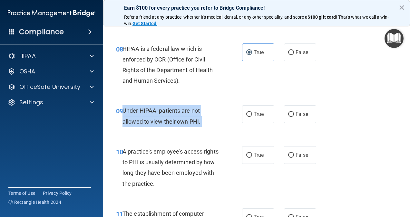
click at [173, 126] on div "Under HIPAA, patients are not allowed to view their own PHI." at bounding box center [173, 115] width 102 height 21
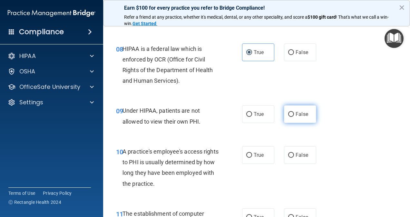
click at [286, 109] on label "False" at bounding box center [300, 114] width 32 height 18
click at [288, 112] on input "False" at bounding box center [291, 114] width 6 height 5
radio input "true"
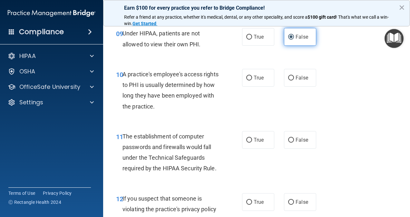
scroll to position [574, 0]
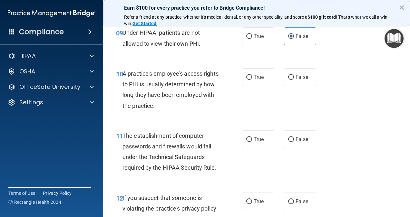
click at [182, 79] on div "A practice's employee's access rights to PHI is usually determined by how long …" at bounding box center [173, 89] width 102 height 43
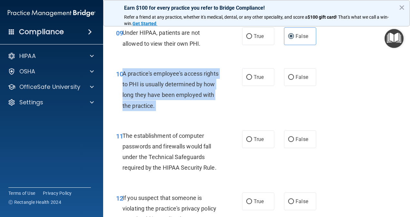
click at [182, 79] on div "A practice's employee's access rights to PHI is usually determined by how long …" at bounding box center [173, 89] width 102 height 43
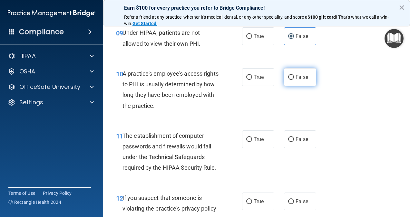
click at [294, 81] on label "False" at bounding box center [300, 77] width 32 height 18
click at [294, 80] on input "False" at bounding box center [291, 77] width 6 height 5
radio input "true"
click at [152, 154] on span "The establishment of computer passwords and firewalls would fall under the Tech…" at bounding box center [169, 151] width 94 height 39
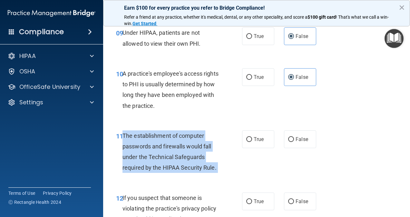
click at [152, 154] on span "The establishment of computer passwords and firewalls would fall under the Tech…" at bounding box center [169, 151] width 94 height 39
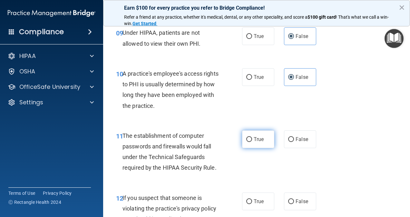
click at [253, 145] on label "True" at bounding box center [258, 139] width 32 height 18
click at [252, 142] on input "True" at bounding box center [249, 139] width 6 height 5
radio input "true"
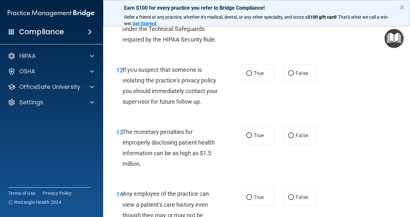
scroll to position [702, 0]
click at [149, 79] on span "If you suspect that someone is violating the practice's privacy policy you shou…" at bounding box center [169, 85] width 95 height 39
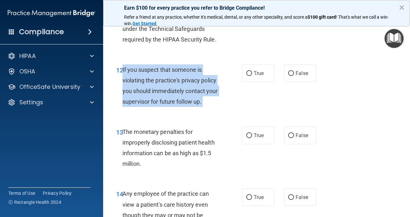
click at [149, 79] on span "If you suspect that someone is violating the practice's privacy policy you shou…" at bounding box center [169, 85] width 95 height 39
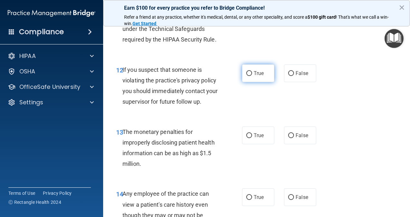
click at [255, 77] on label "True" at bounding box center [258, 73] width 32 height 18
click at [252, 76] on input "True" at bounding box center [249, 73] width 6 height 5
radio input "true"
click at [184, 152] on span "The monetary penalties for improperly disclosing patient health information can…" at bounding box center [168, 148] width 92 height 39
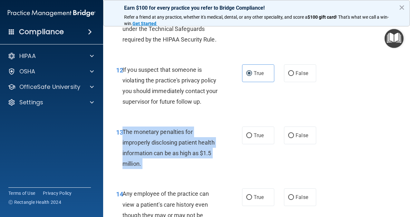
click at [184, 152] on span "The monetary penalties for improperly disclosing patient health information can…" at bounding box center [168, 148] width 92 height 39
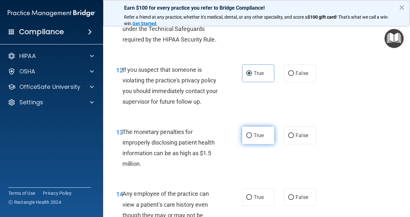
click at [254, 134] on span "True" at bounding box center [259, 135] width 10 height 6
click at [252, 134] on input "True" at bounding box center [249, 135] width 6 height 5
radio input "true"
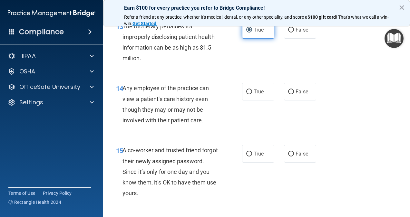
scroll to position [809, 0]
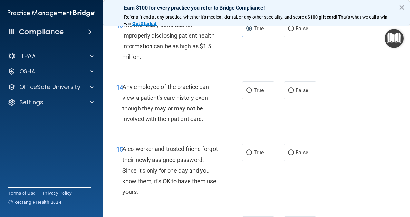
click at [173, 117] on span "Any employee of the practice can view a patient's care history even though they…" at bounding box center [165, 102] width 86 height 39
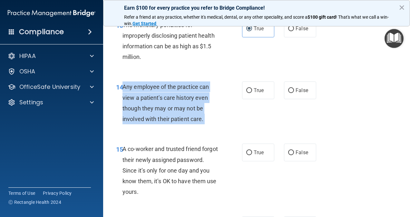
click at [173, 117] on span "Any employee of the practice can view a patient's care history even though they…" at bounding box center [165, 102] width 86 height 39
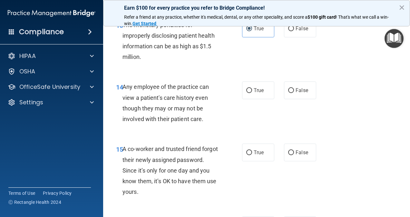
click at [251, 101] on div "14 Any employee of the practice can view a patient's care history even though t…" at bounding box center [256, 104] width 291 height 62
drag, startPoint x: 251, startPoint y: 101, endPoint x: 242, endPoint y: 88, distance: 15.2
click at [242, 88] on label "True" at bounding box center [258, 91] width 32 height 18
click at [246, 88] on input "True" at bounding box center [249, 90] width 6 height 5
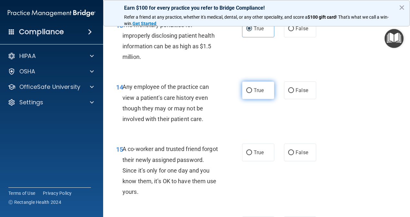
radio input "true"
click at [242, 88] on label "True" at bounding box center [258, 91] width 32 height 18
click at [246, 88] on input "True" at bounding box center [249, 90] width 6 height 5
click at [298, 91] on span "False" at bounding box center [301, 90] width 13 height 6
click at [294, 91] on input "False" at bounding box center [291, 90] width 6 height 5
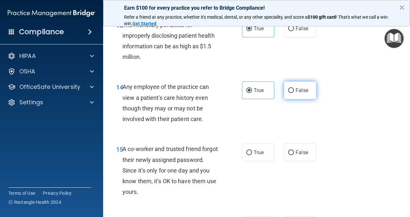
radio input "true"
radio input "false"
click at [173, 158] on span "A co-worker and trusted friend forgot their newly assigned password. Since it’s…" at bounding box center [169, 171] width 95 height 50
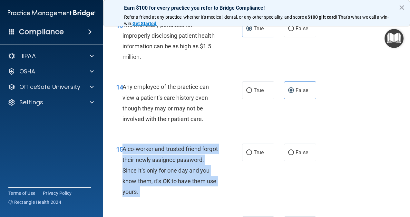
click at [173, 158] on span "A co-worker and trusted friend forgot their newly assigned password. Since it’s…" at bounding box center [169, 171] width 95 height 50
click at [288, 152] on input "False" at bounding box center [291, 152] width 6 height 5
radio input "true"
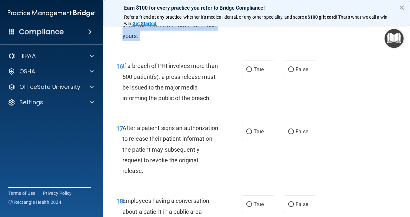
scroll to position [970, 0]
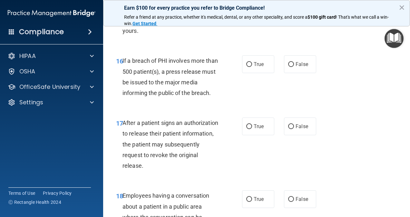
click at [178, 70] on span "If a breach of PHI involves more than 500 patient(s), a press release must be i…" at bounding box center [169, 76] width 95 height 39
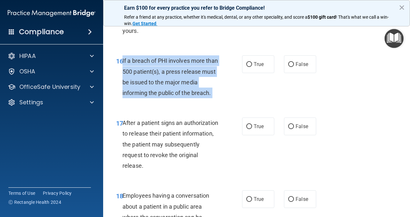
click at [178, 70] on span "If a breach of PHI involves more than 500 patient(s), a press release must be i…" at bounding box center [169, 76] width 95 height 39
click at [246, 63] on input "True" at bounding box center [249, 64] width 6 height 5
radio input "true"
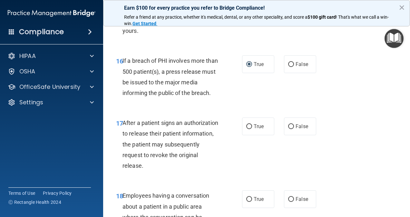
click at [175, 121] on span "After a patient signs an authorization to release their patient information, th…" at bounding box center [170, 145] width 96 height 50
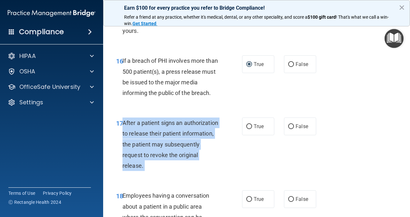
click at [175, 121] on span "After a patient signs an authorization to release their patient information, th…" at bounding box center [170, 145] width 96 height 50
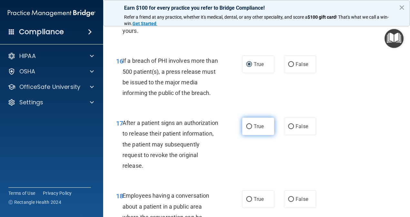
click at [249, 131] on label "True" at bounding box center [258, 127] width 32 height 18
click at [249, 129] on input "True" at bounding box center [249, 126] width 6 height 5
radio input "true"
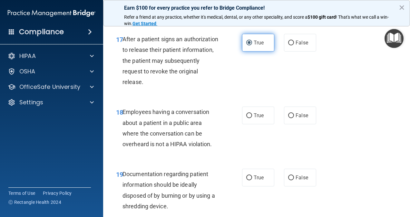
scroll to position [1067, 0]
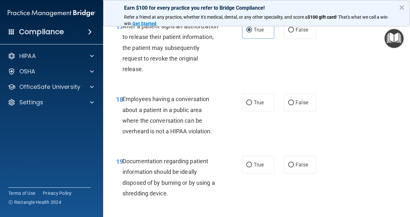
click at [168, 117] on span "Employees having a conversation about a patient in a public area where the conv…" at bounding box center [167, 115] width 90 height 39
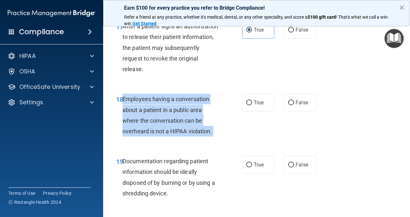
click at [168, 117] on span "Employees having a conversation about a patient in a public area where the conv…" at bounding box center [167, 115] width 90 height 39
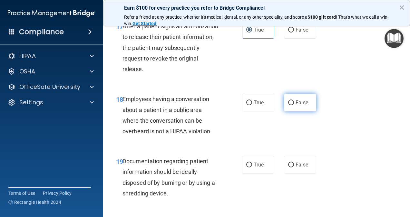
click at [302, 103] on span "False" at bounding box center [301, 103] width 13 height 6
click at [294, 103] on input "False" at bounding box center [291, 103] width 6 height 5
radio input "true"
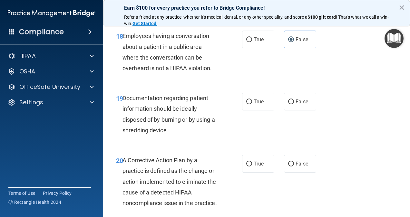
scroll to position [1134, 0]
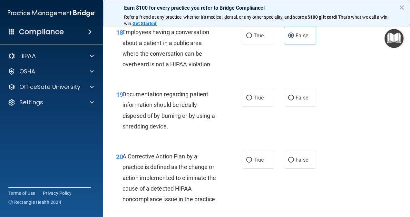
click at [147, 122] on div "Documentation regarding patient information should be ideally disposed of by bu…" at bounding box center [173, 110] width 102 height 43
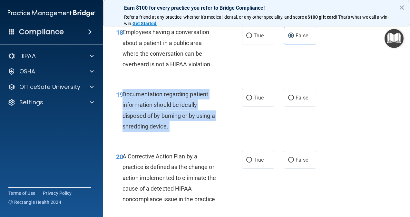
click at [147, 122] on div "Documentation regarding patient information should be ideally disposed of by bu…" at bounding box center [173, 110] width 102 height 43
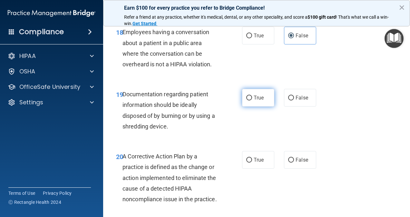
click at [249, 99] on label "True" at bounding box center [258, 98] width 32 height 18
click at [249, 99] on input "True" at bounding box center [249, 98] width 6 height 5
radio input "true"
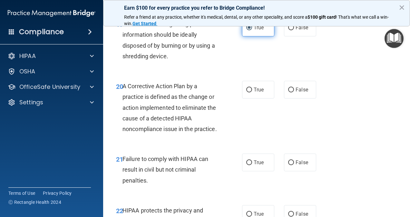
scroll to position [1206, 0]
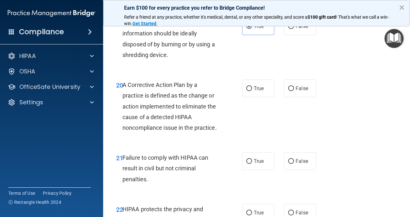
click at [164, 98] on span "A Corrective Action Plan by a practice is defined as the change or action imple…" at bounding box center [169, 107] width 94 height 50
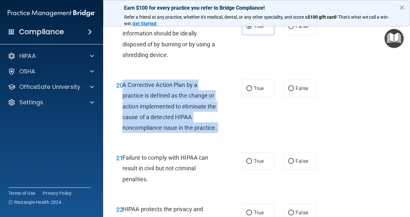
click at [164, 98] on span "A Corrective Action Plan by a practice is defined as the change or action imple…" at bounding box center [169, 107] width 94 height 50
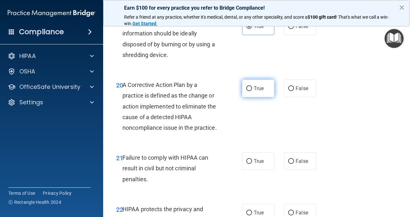
click at [255, 91] on label "True" at bounding box center [258, 89] width 32 height 18
click at [252, 91] on input "True" at bounding box center [249, 88] width 6 height 5
radio input "true"
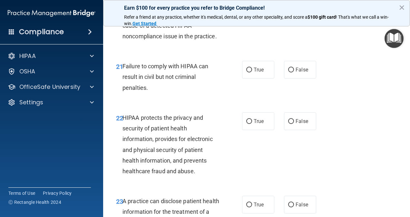
scroll to position [1298, 0]
click at [148, 85] on span "Failure to comply with HIPAA can result in civil but not criminal penalties." at bounding box center [165, 76] width 86 height 28
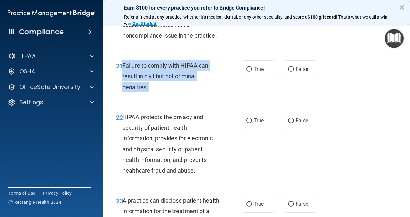
click at [148, 85] on span "Failure to comply with HIPAA can result in civil but not criminal penalties." at bounding box center [165, 76] width 86 height 28
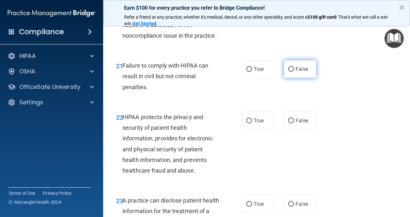
click at [294, 78] on label "False" at bounding box center [300, 69] width 32 height 18
click at [294, 72] on input "False" at bounding box center [291, 69] width 6 height 5
radio input "true"
click at [174, 156] on div "HIPAA protects the privacy and security of patient health information, provides…" at bounding box center [173, 144] width 102 height 64
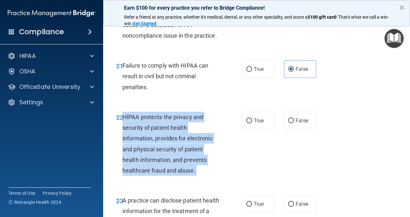
click at [174, 156] on div "HIPAA protects the privacy and security of patient health information, provides…" at bounding box center [173, 144] width 102 height 64
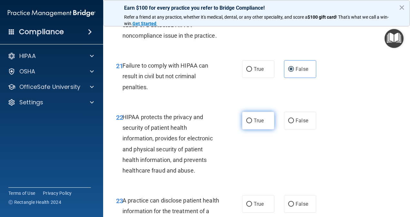
click at [254, 124] on span "True" at bounding box center [259, 121] width 10 height 6
click at [252, 123] on input "True" at bounding box center [249, 121] width 6 height 5
radio input "true"
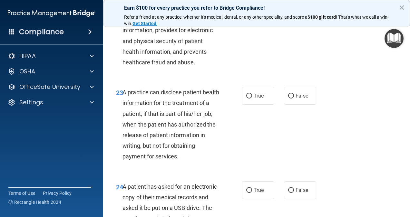
scroll to position [1407, 0]
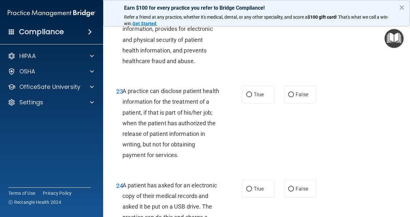
click at [178, 124] on span "A practice can disclose patient health information for the treatment of a patie…" at bounding box center [170, 123] width 97 height 71
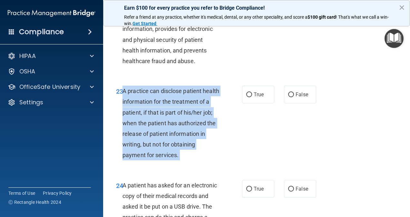
click at [178, 124] on span "A practice can disclose patient health information for the treatment of a patie…" at bounding box center [170, 123] width 97 height 71
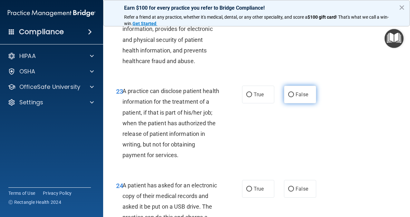
click at [291, 98] on label "False" at bounding box center [300, 95] width 32 height 18
click at [291, 97] on input "False" at bounding box center [291, 94] width 6 height 5
radio input "true"
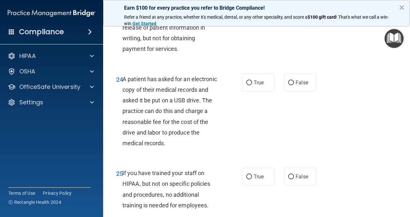
scroll to position [1514, 0]
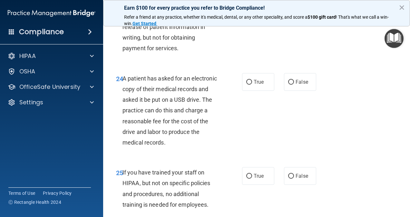
click at [184, 129] on span "A patient has asked for an electronic copy of their medical records and asked i…" at bounding box center [169, 110] width 94 height 71
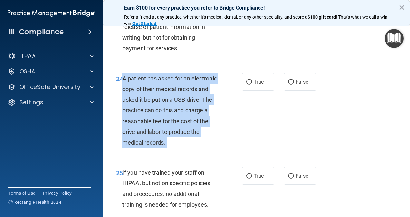
click at [184, 129] on span "A patient has asked for an electronic copy of their medical records and asked i…" at bounding box center [169, 110] width 94 height 71
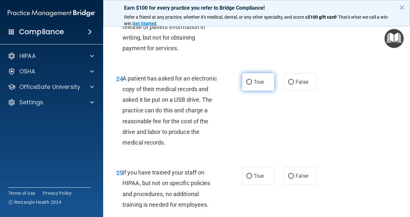
click at [243, 91] on label "True" at bounding box center [258, 82] width 32 height 18
click at [246, 85] on input "True" at bounding box center [249, 82] width 6 height 5
radio input "true"
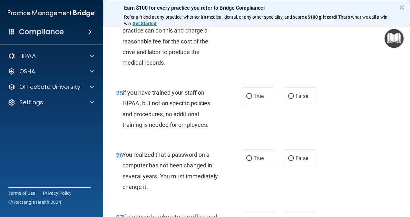
scroll to position [1596, 0]
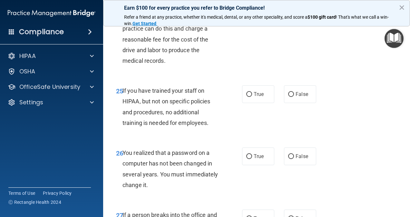
click at [162, 125] on span "If you have trained your staff on HIPAA, but not on specific policies and proce…" at bounding box center [166, 106] width 88 height 39
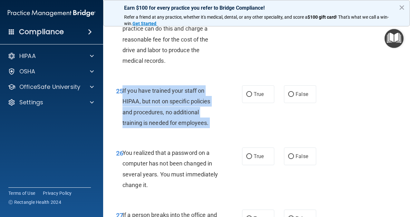
click at [162, 125] on span "If you have trained your staff on HIPAA, but not on specific policies and proce…" at bounding box center [166, 106] width 88 height 39
drag, startPoint x: 286, startPoint y: 108, endPoint x: 198, endPoint y: 148, distance: 97.1
click at [198, 140] on div "25 If you have trained your staff on HIPAA, but not on specific policies and pr…" at bounding box center [256, 108] width 291 height 62
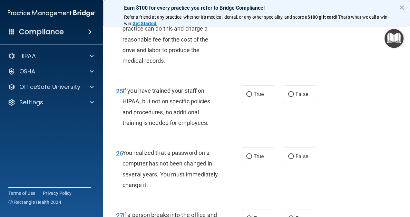
drag, startPoint x: 198, startPoint y: 148, endPoint x: 295, endPoint y: 116, distance: 102.1
click at [295, 116] on div "25 If you have trained your staff on HIPAA, but not on specific policies and pr…" at bounding box center [256, 108] width 291 height 62
click at [295, 97] on span "False" at bounding box center [301, 94] width 13 height 6
click at [293, 97] on input "False" at bounding box center [291, 94] width 6 height 5
radio input "true"
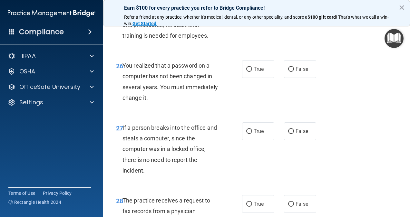
scroll to position [1684, 0]
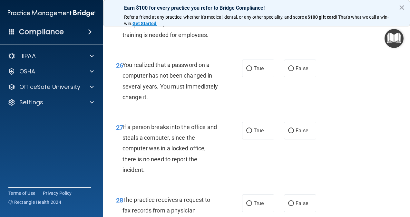
click at [164, 173] on span "If a person breaks into the office and steals a computer, since the computer wa…" at bounding box center [169, 149] width 94 height 50
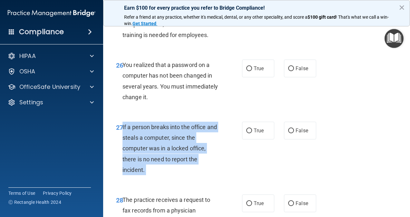
click at [164, 173] on span "If a person breaks into the office and steals a computer, since the computer wa…" at bounding box center [169, 149] width 94 height 50
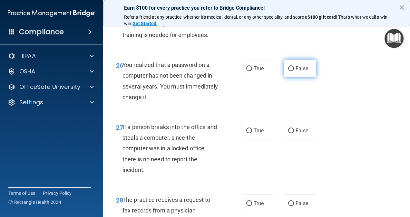
click at [291, 77] on label "False" at bounding box center [300, 69] width 32 height 18
click at [291, 71] on input "False" at bounding box center [291, 68] width 6 height 5
radio input "true"
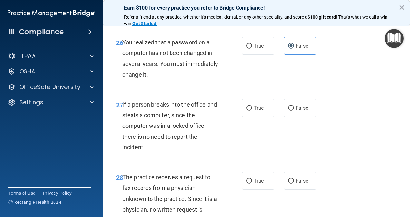
scroll to position [1707, 0]
click at [288, 111] on input "False" at bounding box center [291, 108] width 6 height 5
radio input "true"
click at [148, 68] on div "You realized that a password on a computer has not been changed in several year…" at bounding box center [173, 58] width 102 height 43
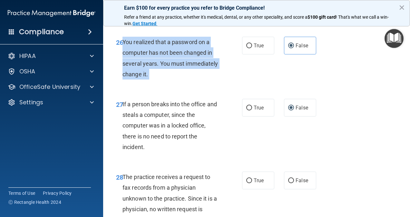
click at [148, 68] on div "You realized that a password on a computer has not been changed in several year…" at bounding box center [173, 58] width 102 height 43
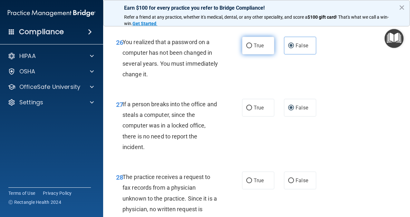
click at [255, 50] on label "True" at bounding box center [258, 46] width 32 height 18
click at [252, 48] on input "True" at bounding box center [249, 45] width 6 height 5
radio input "true"
radio input "false"
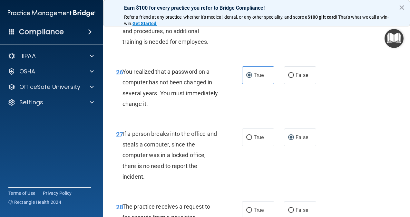
scroll to position [1677, 0]
click at [154, 86] on div "You realized that a password on a computer has not been changed in several year…" at bounding box center [173, 88] width 102 height 43
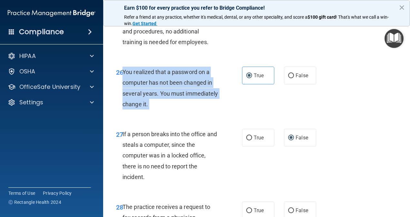
click at [154, 86] on div "You realized that a password on a computer has not been changed in several year…" at bounding box center [173, 88] width 102 height 43
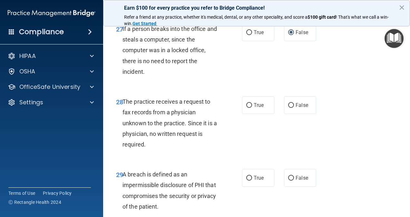
scroll to position [1831, 0]
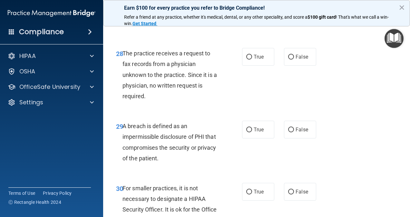
click at [153, 92] on span "The practice receives a request to fax records from a physician unknown to the …" at bounding box center [169, 75] width 94 height 50
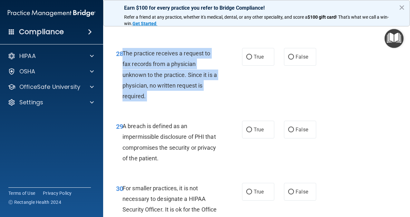
click at [153, 92] on span "The practice receives a request to fax records from a physician unknown to the …" at bounding box center [169, 75] width 94 height 50
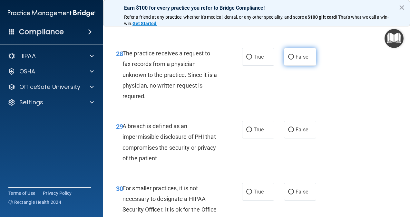
click at [291, 65] on label "False" at bounding box center [300, 57] width 32 height 18
click at [291, 60] on input "False" at bounding box center [291, 57] width 6 height 5
radio input "true"
click at [192, 159] on span "A breach is defined as an impermissible disclosure of PHI that compromises the …" at bounding box center [169, 142] width 94 height 39
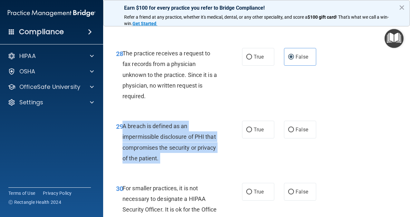
click at [192, 159] on span "A breach is defined as an impermissible disclosure of PHI that compromises the …" at bounding box center [169, 142] width 94 height 39
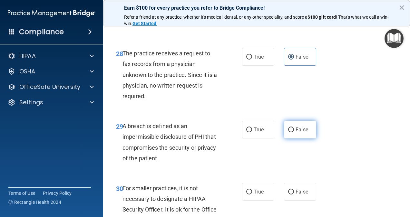
click at [289, 134] on label "False" at bounding box center [300, 130] width 32 height 18
click at [289, 132] on input "False" at bounding box center [291, 130] width 6 height 5
radio input "true"
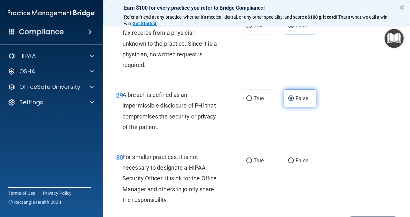
scroll to position [1914, 0]
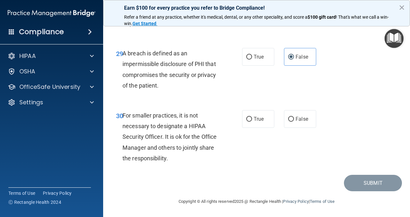
click at [168, 131] on div "For smaller practices, it is not necessary to designate a HIPAA Security Office…" at bounding box center [173, 136] width 102 height 53
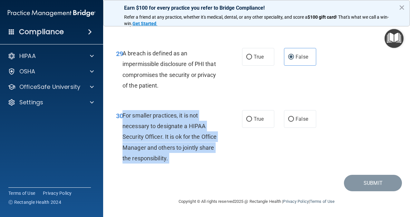
click at [168, 131] on div "For smaller practices, it is not necessary to designate a HIPAA Security Office…" at bounding box center [173, 136] width 102 height 53
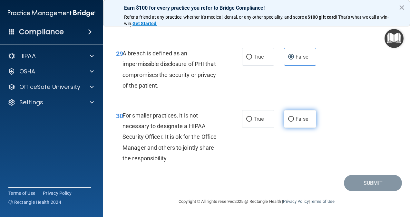
click at [291, 119] on label "False" at bounding box center [300, 119] width 32 height 18
click at [291, 119] on input "False" at bounding box center [291, 119] width 6 height 5
radio input "true"
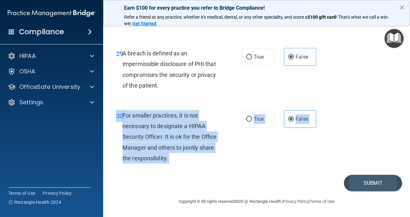
drag, startPoint x: 368, startPoint y: 174, endPoint x: 368, endPoint y: 190, distance: 15.8
click at [368, 190] on button "Submit" at bounding box center [373, 183] width 58 height 16
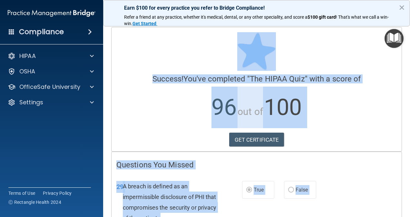
click at [128, 111] on p "96 out of 100" at bounding box center [256, 108] width 280 height 42
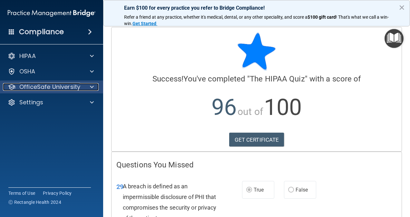
click at [62, 84] on p "OfficeSafe University" at bounding box center [49, 87] width 61 height 8
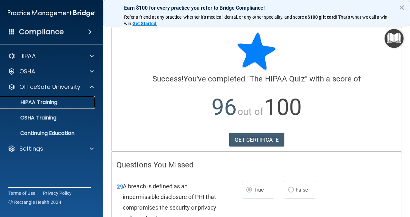
click at [64, 102] on div "HIPAA Training" at bounding box center [48, 102] width 88 height 6
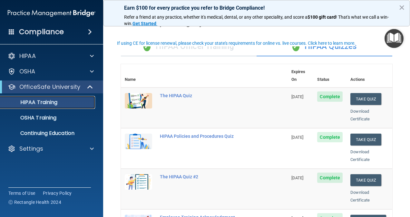
scroll to position [38, 0]
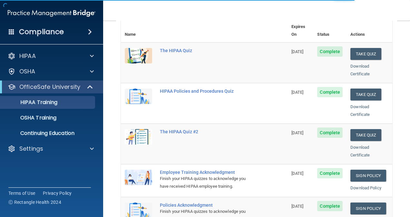
scroll to position [79, 0]
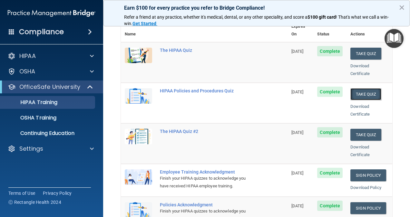
click at [361, 88] on button "Take Quiz" at bounding box center [365, 94] width 31 height 12
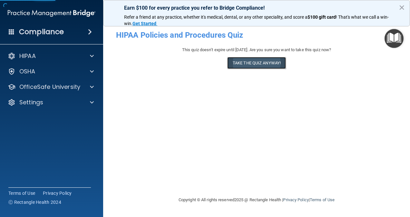
click at [268, 64] on button "Take the quiz anyway!" at bounding box center [256, 63] width 59 height 12
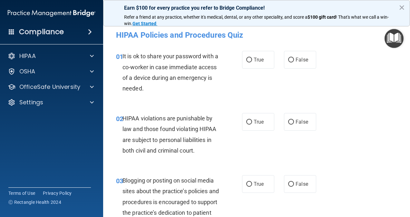
click at [145, 73] on div "It is ok to share your password with a co-worker in case immediate access of a …" at bounding box center [173, 72] width 102 height 43
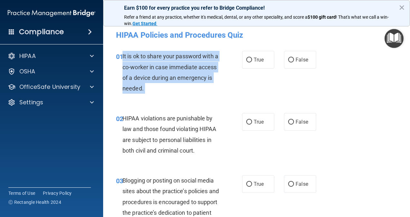
click at [145, 73] on div "It is ok to share your password with a co-worker in case immediate access of a …" at bounding box center [173, 72] width 102 height 43
copy ng-form "It is ok to share your password with a co-worker in case immediate access of a …"
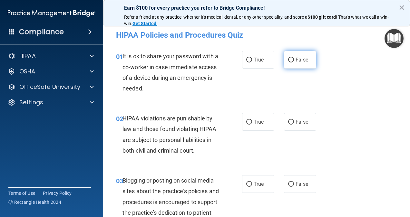
click at [303, 60] on span "False" at bounding box center [301, 60] width 13 height 6
click at [294, 60] on input "False" at bounding box center [291, 60] width 6 height 5
radio input "true"
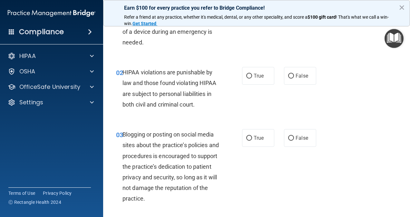
scroll to position [49, 0]
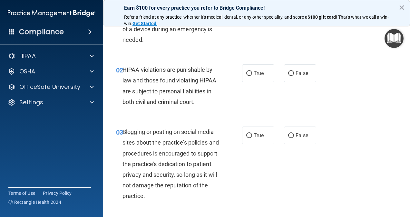
click at [160, 94] on span "HIPAA violations are punishable by law and those found violating HIPAA are subj…" at bounding box center [169, 85] width 94 height 39
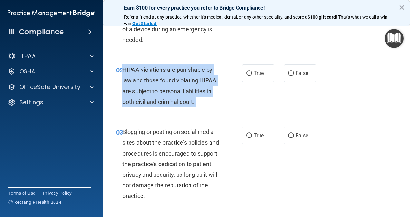
click at [160, 94] on span "HIPAA violations are punishable by law and those found violating HIPAA are subj…" at bounding box center [169, 85] width 94 height 39
click at [249, 73] on input "True" at bounding box center [249, 73] width 6 height 5
radio input "true"
click at [249, 73] on input "True" at bounding box center [249, 73] width 6 height 5
click at [204, 109] on div "02 HIPAA violations are punishable by law and those found violating HIPAA are s…" at bounding box center [178, 87] width 145 height 46
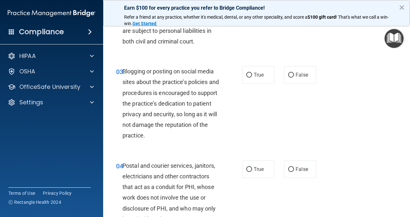
scroll to position [110, 0]
click at [175, 101] on span "Blogging or posting on social media sites about the practice’s policies and pro…" at bounding box center [170, 102] width 96 height 71
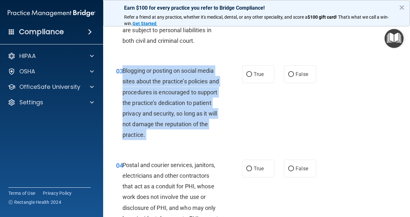
click at [175, 101] on span "Blogging or posting on social media sites about the practice’s policies and pro…" at bounding box center [170, 102] width 96 height 71
copy ng-form "Blogging or posting on social media sites about the practice’s policies and pro…"
click at [289, 76] on input "False" at bounding box center [291, 74] width 6 height 5
radio input "true"
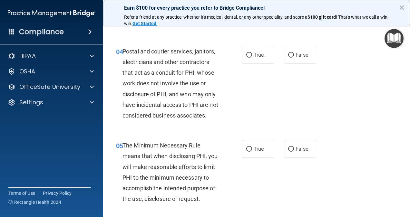
scroll to position [227, 0]
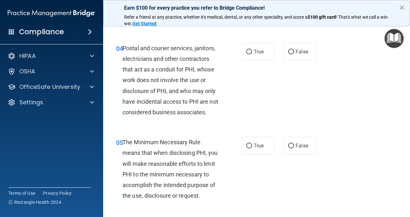
click at [147, 85] on div "Postal and courier services, janitors, electricians and other contractors that …" at bounding box center [173, 80] width 102 height 75
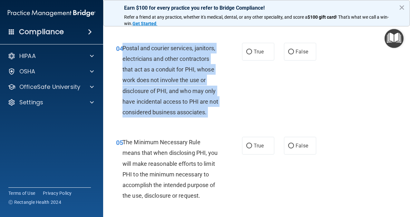
click at [147, 85] on div "Postal and courier services, janitors, electricians and other contractors that …" at bounding box center [173, 80] width 102 height 75
copy ng-form "Postal and courier services, janitors, electricians and other contractors that …"
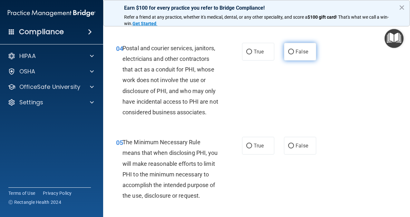
click at [295, 53] on span "False" at bounding box center [301, 52] width 13 height 6
click at [294, 53] on input "False" at bounding box center [291, 52] width 6 height 5
radio input "true"
click at [177, 168] on div "The Minimum Necessary Rule means that when disclosing PHI, you will make reason…" at bounding box center [173, 169] width 102 height 64
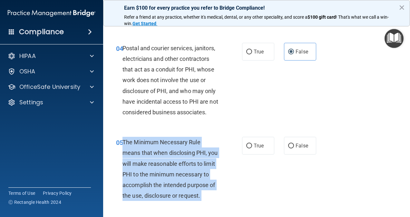
click at [177, 168] on div "The Minimum Necessary Rule means that when disclosing PHI, you will make reason…" at bounding box center [173, 169] width 102 height 64
copy ng-form "The Minimum Necessary Rule means that when disclosing PHI, you will make reason…"
click at [246, 149] on input "True" at bounding box center [249, 146] width 6 height 5
radio input "true"
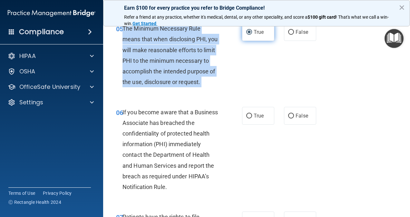
scroll to position [392, 0]
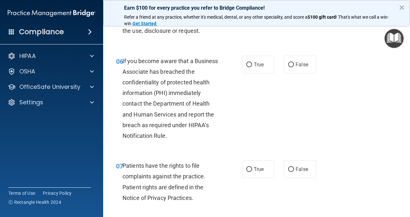
click at [168, 120] on div "If you become aware that a Business Associate has breached the confidentiality …" at bounding box center [173, 99] width 102 height 86
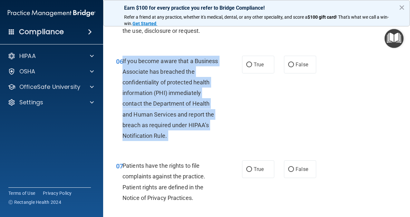
click at [168, 120] on div "If you become aware that a Business Associate has breached the confidentiality …" at bounding box center [173, 99] width 102 height 86
copy ng-form "If you become aware that a Business Associate has breached the confidentiality …"
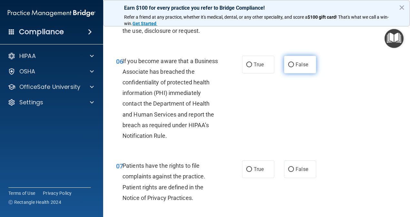
click at [301, 68] on span "False" at bounding box center [301, 65] width 13 height 6
click at [294, 67] on input "False" at bounding box center [291, 65] width 6 height 5
radio input "true"
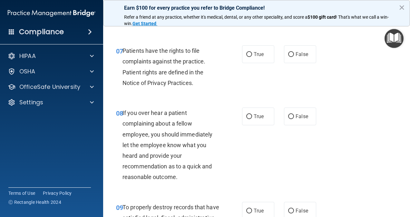
scroll to position [507, 0]
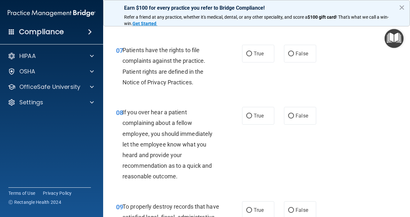
click at [153, 86] on span "Patients have the rights to file complaints against the practice. Patient right…" at bounding box center [163, 66] width 83 height 39
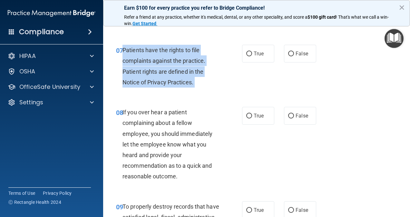
click at [153, 86] on span "Patients have the rights to file complaints against the practice. Patient right…" at bounding box center [163, 66] width 83 height 39
copy ng-form "Patients have the rights to file complaints against the practice. Patient right…"
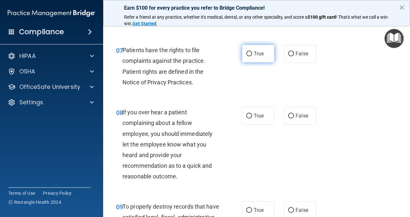
click at [247, 63] on label "True" at bounding box center [258, 54] width 32 height 18
click at [247, 56] on input "True" at bounding box center [249, 54] width 6 height 5
radio input "true"
click at [185, 140] on div "If you over hear a patient complaining about a fellow employee, you should imme…" at bounding box center [173, 144] width 102 height 75
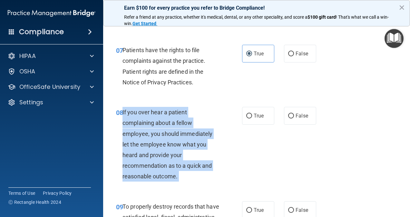
click at [185, 140] on div "If you over hear a patient complaining about a fellow employee, you should imme…" at bounding box center [173, 144] width 102 height 75
copy ng-form "If you over hear a patient complaining about a fellow employee, you should imme…"
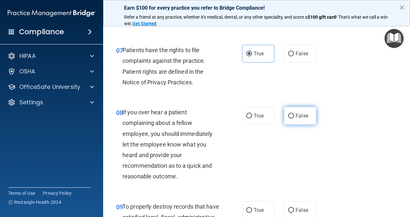
click at [299, 125] on label "False" at bounding box center [300, 116] width 32 height 18
click at [294, 119] on input "False" at bounding box center [291, 116] width 6 height 5
radio input "true"
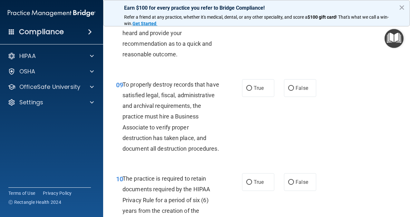
scroll to position [630, 0]
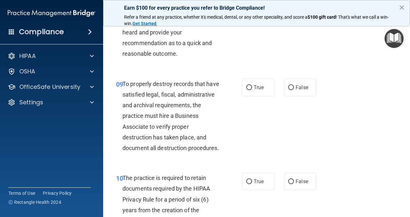
click at [176, 127] on span "To properly destroy records that have satisfied legal, fiscal, administrative a…" at bounding box center [170, 116] width 97 height 71
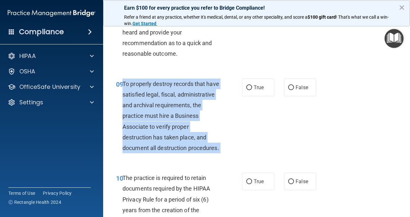
click at [176, 127] on span "To properly destroy records that have satisfied legal, fiscal, administrative a…" at bounding box center [170, 116] width 97 height 71
copy ng-form "To properly destroy records that have satisfied legal, fiscal, administrative a…"
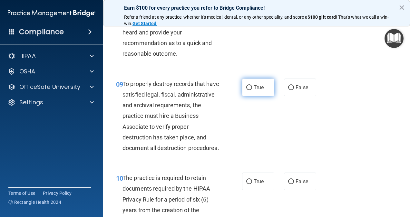
click at [258, 96] on label "True" at bounding box center [258, 88] width 32 height 18
click at [252, 90] on input "True" at bounding box center [249, 87] width 6 height 5
radio input "true"
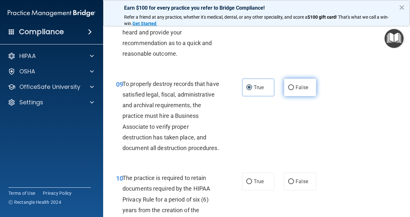
click at [286, 96] on label "False" at bounding box center [300, 88] width 32 height 18
click at [288, 90] on input "False" at bounding box center [291, 87] width 6 height 5
radio input "true"
radio input "false"
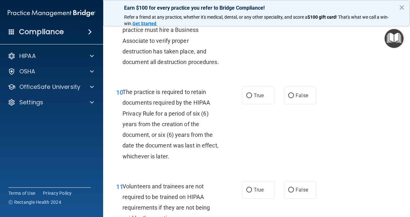
scroll to position [717, 0]
click at [164, 148] on span "The practice is required to retain documents required by the HIPAA Privacy Rule…" at bounding box center [170, 123] width 96 height 71
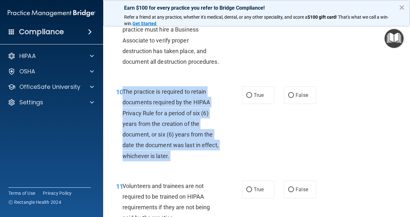
click at [164, 148] on span "The practice is required to retain documents required by the HIPAA Privacy Rule…" at bounding box center [170, 123] width 96 height 71
copy ng-form "The practice is required to retain documents required by the HIPAA Privacy Rule…"
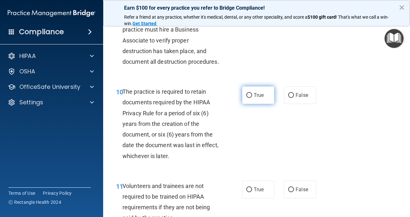
click at [258, 98] on span "True" at bounding box center [259, 95] width 10 height 6
click at [252, 98] on input "True" at bounding box center [249, 95] width 6 height 5
radio input "true"
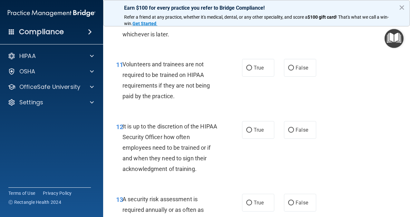
scroll to position [841, 0]
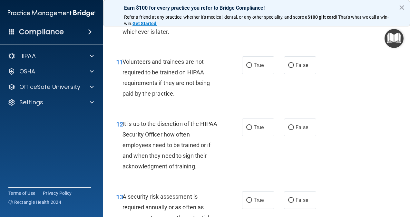
click at [155, 97] on span "Volunteers and trainees are not required to be trained on HIPAA requirements if…" at bounding box center [165, 77] width 87 height 39
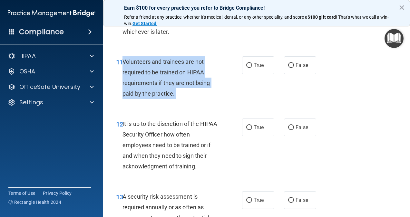
click at [155, 97] on span "Volunteers and trainees are not required to be trained on HIPAA requirements if…" at bounding box center [165, 77] width 87 height 39
copy ng-form "Volunteers and trainees are not required to be trained on HIPAA requirements if…"
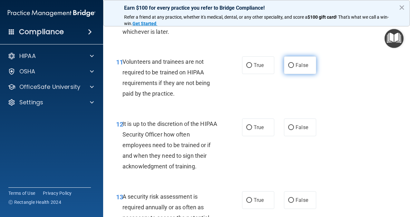
click at [293, 74] on label "False" at bounding box center [300, 65] width 32 height 18
click at [293, 68] on input "False" at bounding box center [291, 65] width 6 height 5
radio input "true"
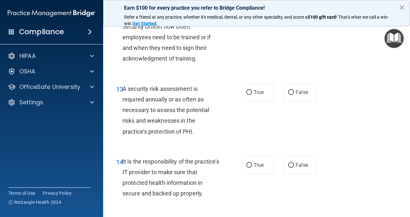
scroll to position [950, 0]
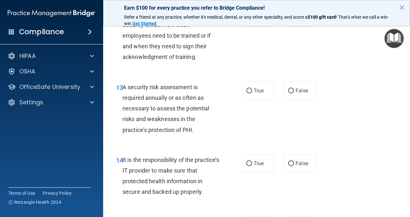
click at [152, 133] on span "A security risk assessment is required annually or as often as necessary to ass…" at bounding box center [165, 109] width 87 height 50
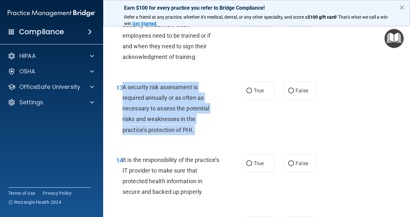
click at [152, 133] on span "A security risk assessment is required annually or as often as necessary to ass…" at bounding box center [165, 109] width 87 height 50
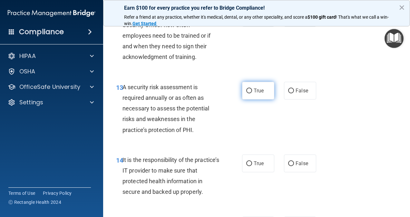
click at [255, 94] on span "True" at bounding box center [259, 91] width 10 height 6
click at [252, 93] on input "True" at bounding box center [249, 91] width 6 height 5
radio input "true"
click at [177, 63] on div "It is up to the discretion of the HIPAA Security Officer how often employees ne…" at bounding box center [173, 35] width 102 height 53
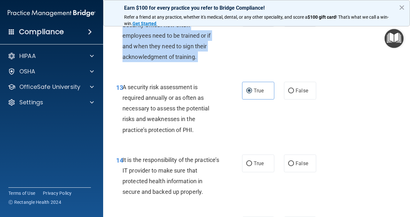
click at [177, 63] on div "It is up to the discretion of the HIPAA Security Officer how often employees ne…" at bounding box center [173, 35] width 102 height 53
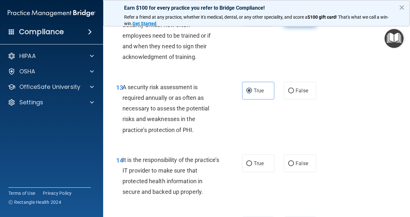
click at [299, 21] on span "False" at bounding box center [301, 18] width 13 height 6
click at [294, 21] on input "False" at bounding box center [291, 18] width 6 height 5
radio input "true"
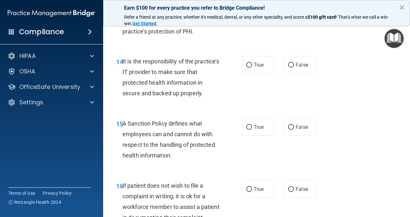
scroll to position [1073, 0]
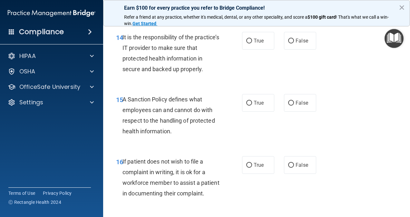
click at [194, 75] on div "It is the responsibility of the practice’s IT provider to make sure that protec…" at bounding box center [173, 53] width 102 height 43
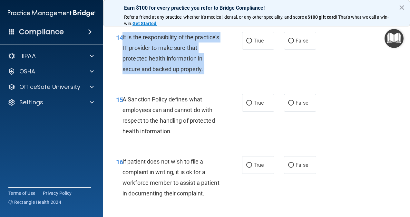
click at [194, 75] on div "It is the responsibility of the practice’s IT provider to make sure that protec…" at bounding box center [173, 53] width 102 height 43
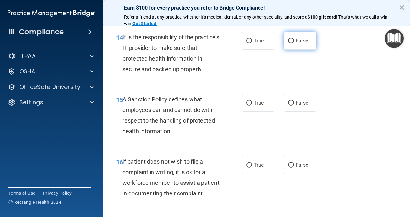
click at [295, 50] on label "False" at bounding box center [300, 41] width 32 height 18
click at [294, 43] on input "False" at bounding box center [291, 41] width 6 height 5
radio input "true"
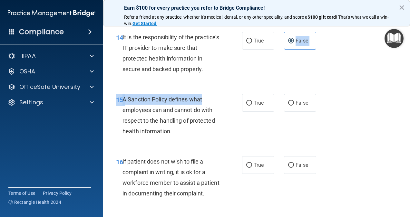
drag, startPoint x: 295, startPoint y: 78, endPoint x: 195, endPoint y: 129, distance: 112.4
click at [195, 129] on div "01 It is ok to share your password with a co-worker in case immediate access of…" at bounding box center [256, 62] width 291 height 2185
click at [195, 129] on span "A Sanction Policy defines what employees can and cannot do with respect to the …" at bounding box center [168, 115] width 92 height 39
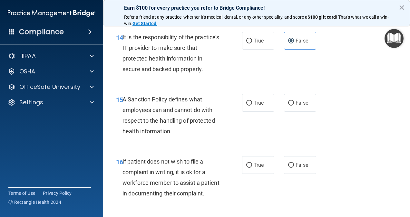
click at [181, 134] on span "A Sanction Policy defines what employees can and cannot do with respect to the …" at bounding box center [168, 115] width 92 height 39
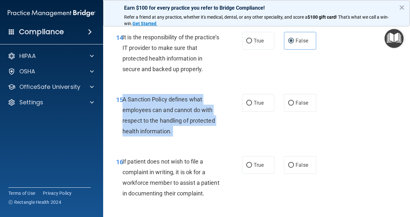
click at [181, 134] on span "A Sanction Policy defines what employees can and cannot do with respect to the …" at bounding box center [168, 115] width 92 height 39
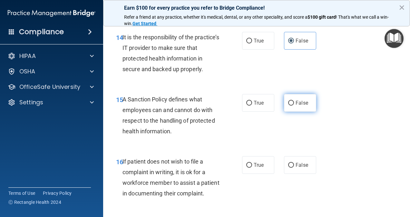
click at [292, 112] on label "False" at bounding box center [300, 103] width 32 height 18
click at [292, 106] on input "False" at bounding box center [291, 103] width 6 height 5
radio input "true"
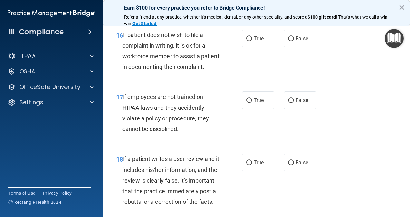
scroll to position [1200, 0]
click at [162, 72] on div "If patient does not wish to file a complaint in writing, it is ok for a workfor…" at bounding box center [173, 50] width 102 height 43
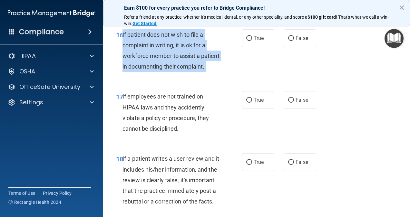
click at [162, 72] on div "If patient does not wish to file a complaint in writing, it is ok for a workfor…" at bounding box center [173, 50] width 102 height 43
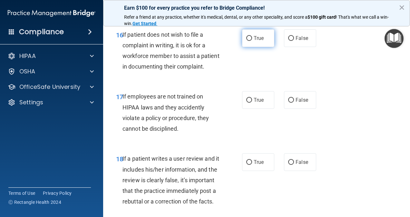
click at [250, 47] on label "True" at bounding box center [258, 38] width 32 height 18
click at [250, 41] on input "True" at bounding box center [249, 38] width 6 height 5
radio input "true"
click at [181, 132] on span "If employees are not trained on HIPAA laws and they accidently violate a policy…" at bounding box center [165, 112] width 87 height 39
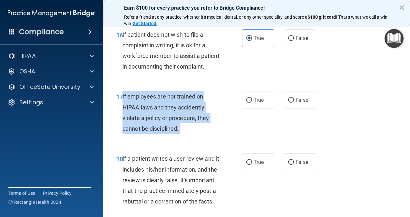
click at [181, 132] on span "If employees are not trained on HIPAA laws and they accidently violate a policy…" at bounding box center [165, 112] width 87 height 39
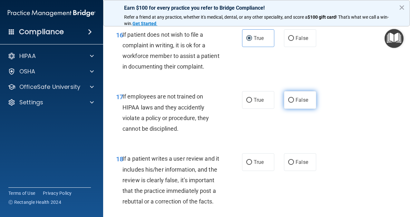
click at [291, 109] on label "False" at bounding box center [300, 100] width 32 height 18
click at [291, 103] on input "False" at bounding box center [291, 100] width 6 height 5
radio input "true"
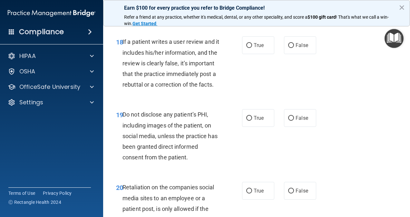
scroll to position [1324, 0]
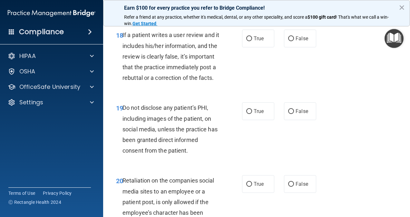
click at [163, 81] on span "If a patient writes a user review and it includes his/her information, and the …" at bounding box center [170, 57] width 97 height 50
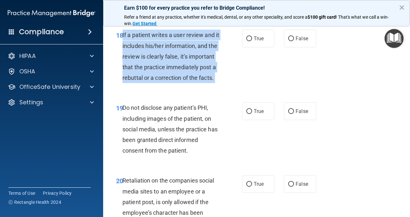
click at [163, 81] on span "If a patient writes a user review and it includes his/her information, and the …" at bounding box center [170, 57] width 97 height 50
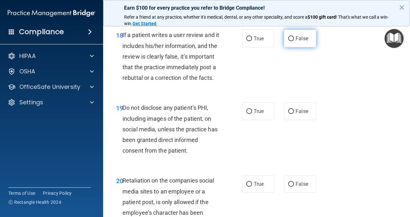
click at [307, 47] on label "False" at bounding box center [300, 39] width 32 height 18
click at [294, 41] on input "False" at bounding box center [291, 38] width 6 height 5
radio input "true"
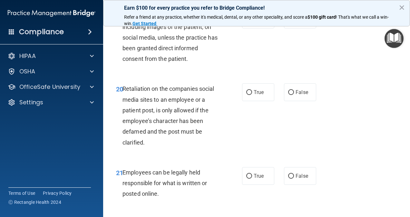
scroll to position [1416, 0]
click at [171, 62] on span "Do not disclose any patient’s PHI, including images of the patient, on social m…" at bounding box center [169, 37] width 95 height 50
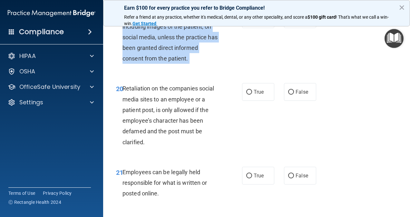
click at [171, 62] on span "Do not disclose any patient’s PHI, including images of the patient, on social m…" at bounding box center [169, 37] width 95 height 50
click at [216, 64] on div "Do not disclose any patient’s PHI, including images of the patient, on social m…" at bounding box center [173, 36] width 102 height 53
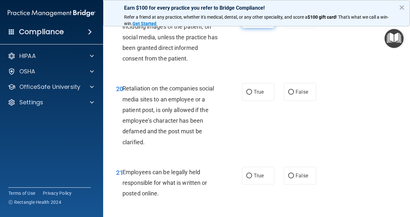
click at [250, 28] on label "True" at bounding box center [258, 19] width 32 height 18
click at [250, 22] on input "True" at bounding box center [249, 19] width 6 height 5
radio input "true"
click at [195, 145] on span "Retaliation on the companies social media sites to an employee or a patient pos…" at bounding box center [168, 115] width 92 height 60
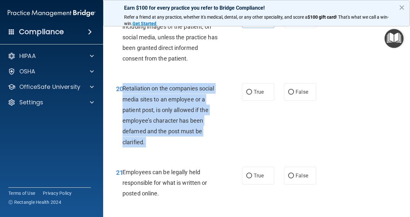
click at [195, 145] on span "Retaliation on the companies social media sites to an employee or a patient pos…" at bounding box center [168, 115] width 92 height 60
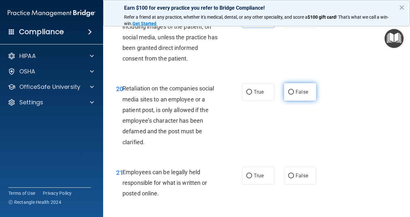
drag, startPoint x: 299, startPoint y: 156, endPoint x: 294, endPoint y: 151, distance: 6.6
click at [294, 151] on div "20 Retaliation on the companies social media sites to an employee or a patient …" at bounding box center [256, 116] width 291 height 83
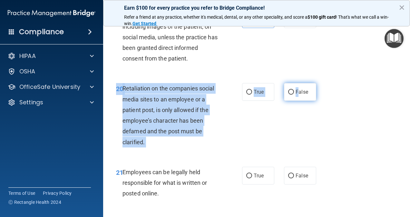
click at [294, 101] on label "False" at bounding box center [300, 92] width 32 height 18
click at [294, 95] on input "False" at bounding box center [291, 92] width 6 height 5
radio input "true"
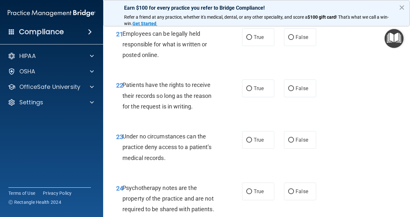
scroll to position [1556, 0]
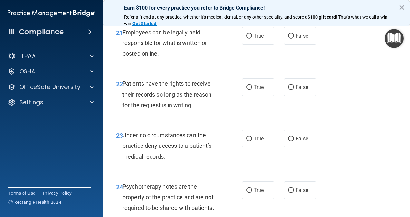
click at [170, 59] on div "Employees can be legally held responsible for what is written or posted online." at bounding box center [173, 43] width 102 height 32
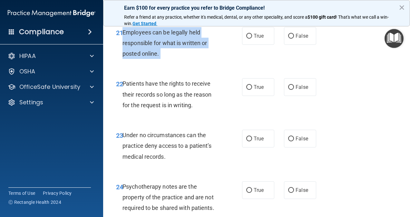
click at [170, 59] on div "Employees can be legally held responsible for what is written or posted online." at bounding box center [173, 43] width 102 height 32
click at [234, 63] on div "21 Employees can be legally held responsible for what is written or posted onli…" at bounding box center [178, 44] width 145 height 35
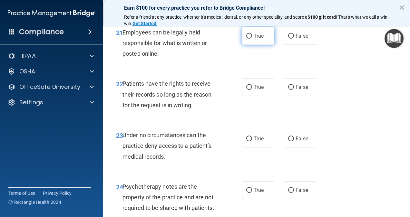
click at [255, 39] on span "True" at bounding box center [259, 36] width 10 height 6
click at [252, 39] on input "True" at bounding box center [249, 36] width 6 height 5
radio input "true"
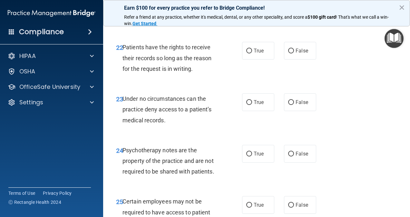
scroll to position [1593, 0]
click at [302, 53] on span "False" at bounding box center [301, 50] width 13 height 6
click at [294, 53] on input "False" at bounding box center [291, 50] width 6 height 5
radio input "true"
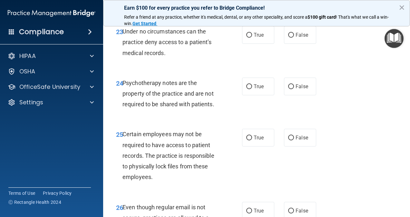
scroll to position [1662, 0]
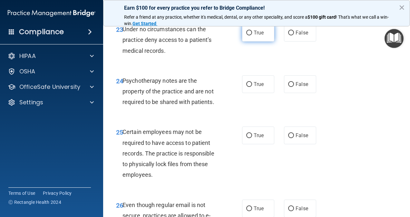
click at [255, 36] on span "True" at bounding box center [259, 33] width 10 height 6
click at [252, 35] on input "True" at bounding box center [249, 33] width 6 height 5
radio input "true"
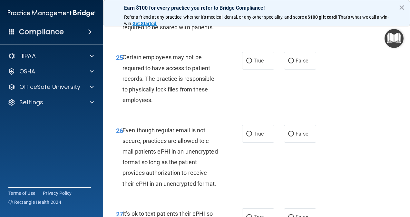
scroll to position [1737, 0]
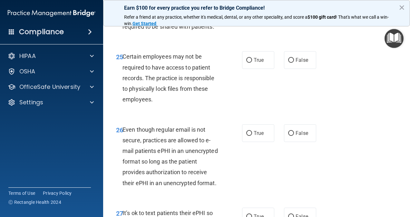
click at [293, 18] on label "False" at bounding box center [300, 9] width 32 height 18
click at [293, 12] on input "False" at bounding box center [291, 9] width 6 height 5
radio input "true"
click at [253, 18] on label "True" at bounding box center [258, 9] width 32 height 18
click at [252, 12] on input "True" at bounding box center [249, 9] width 6 height 5
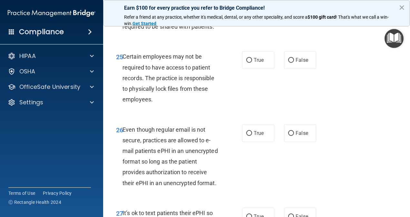
radio input "true"
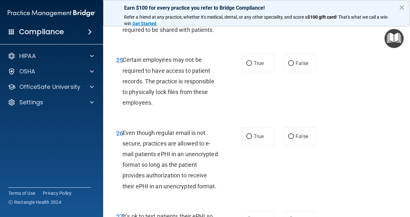
click at [294, 21] on label "False" at bounding box center [300, 12] width 32 height 18
click at [294, 15] on input "False" at bounding box center [291, 12] width 6 height 5
radio input "true"
radio input "false"
click at [250, 72] on label "True" at bounding box center [258, 63] width 32 height 18
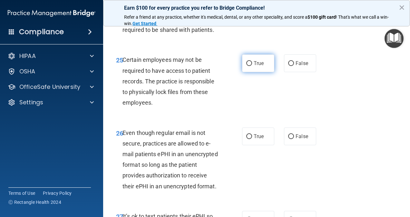
click at [250, 66] on input "True" at bounding box center [249, 63] width 6 height 5
radio input "true"
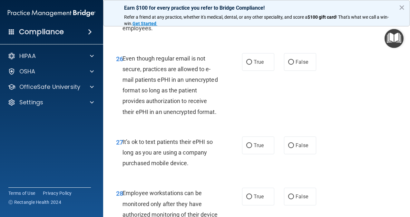
scroll to position [1809, 0]
click at [258, 65] on span "True" at bounding box center [259, 62] width 10 height 6
click at [252, 64] on input "True" at bounding box center [249, 62] width 6 height 5
radio input "true"
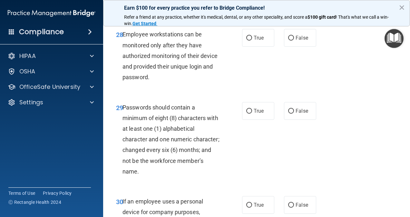
scroll to position [1969, 0]
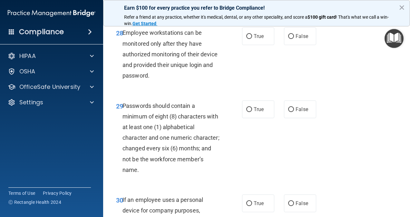
radio input "true"
drag, startPoint x: 258, startPoint y: 51, endPoint x: 246, endPoint y: 78, distance: 29.7
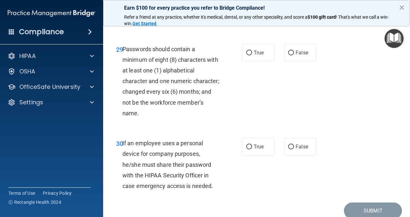
scroll to position [2028, 0]
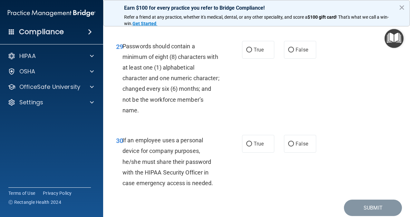
radio input "true"
click at [247, 53] on input "True" at bounding box center [249, 50] width 6 height 5
radio input "true"
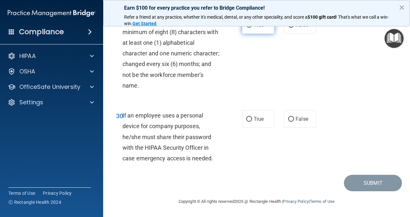
scroll to position [2105, 0]
click at [252, 128] on label "True" at bounding box center [258, 119] width 32 height 18
click at [252, 122] on input "True" at bounding box center [249, 119] width 6 height 5
radio input "true"
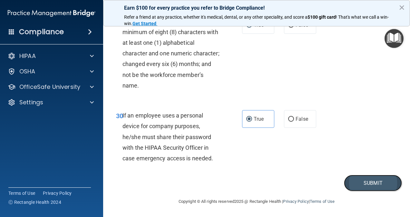
click at [358, 191] on button "Submit" at bounding box center [373, 183] width 58 height 16
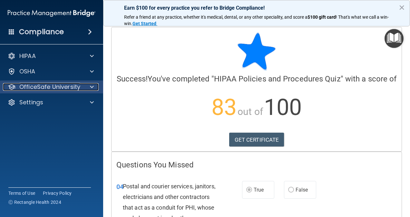
click at [59, 86] on p "OfficeSafe University" at bounding box center [49, 87] width 61 height 8
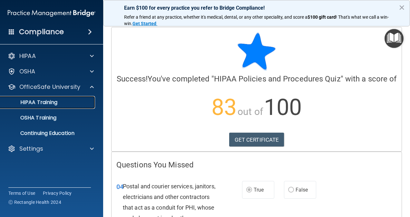
click at [65, 106] on link "HIPAA Training" at bounding box center [44, 102] width 101 height 13
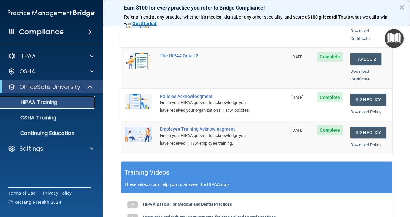
scroll to position [173, 0]
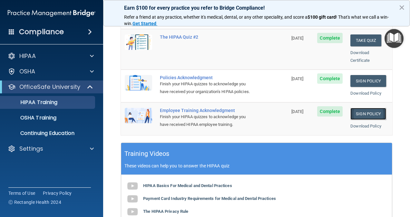
click at [357, 116] on link "Sign Policy" at bounding box center [368, 114] width 36 height 12
click at [357, 75] on link "Sign Policy" at bounding box center [368, 81] width 36 height 12
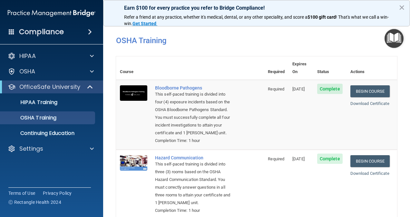
scroll to position [186, 0]
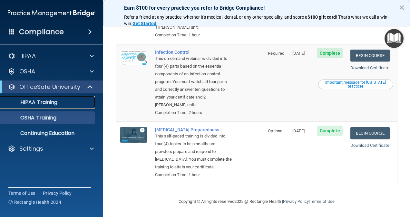
click at [43, 104] on p "HIPAA Training" at bounding box center [30, 102] width 53 height 6
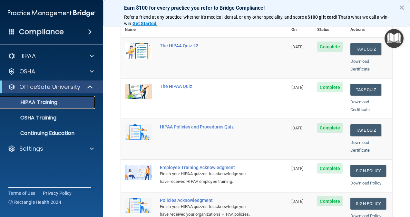
scroll to position [80, 0]
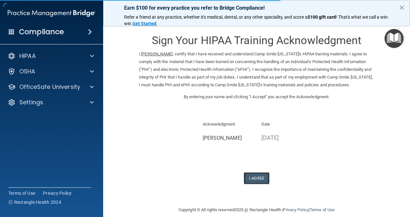
click at [249, 183] on button "I Agree" at bounding box center [257, 178] width 26 height 12
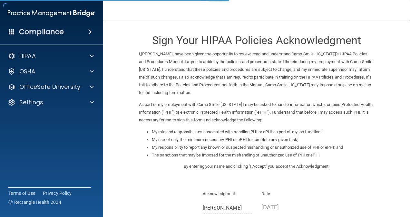
scroll to position [78, 0]
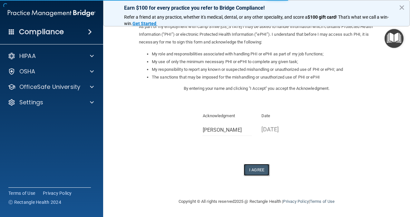
click at [263, 175] on button "I Agree" at bounding box center [257, 170] width 26 height 12
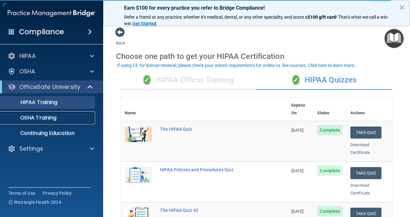
click at [58, 119] on div "OSHA Training" at bounding box center [48, 118] width 88 height 6
